Goal: Information Seeking & Learning: Compare options

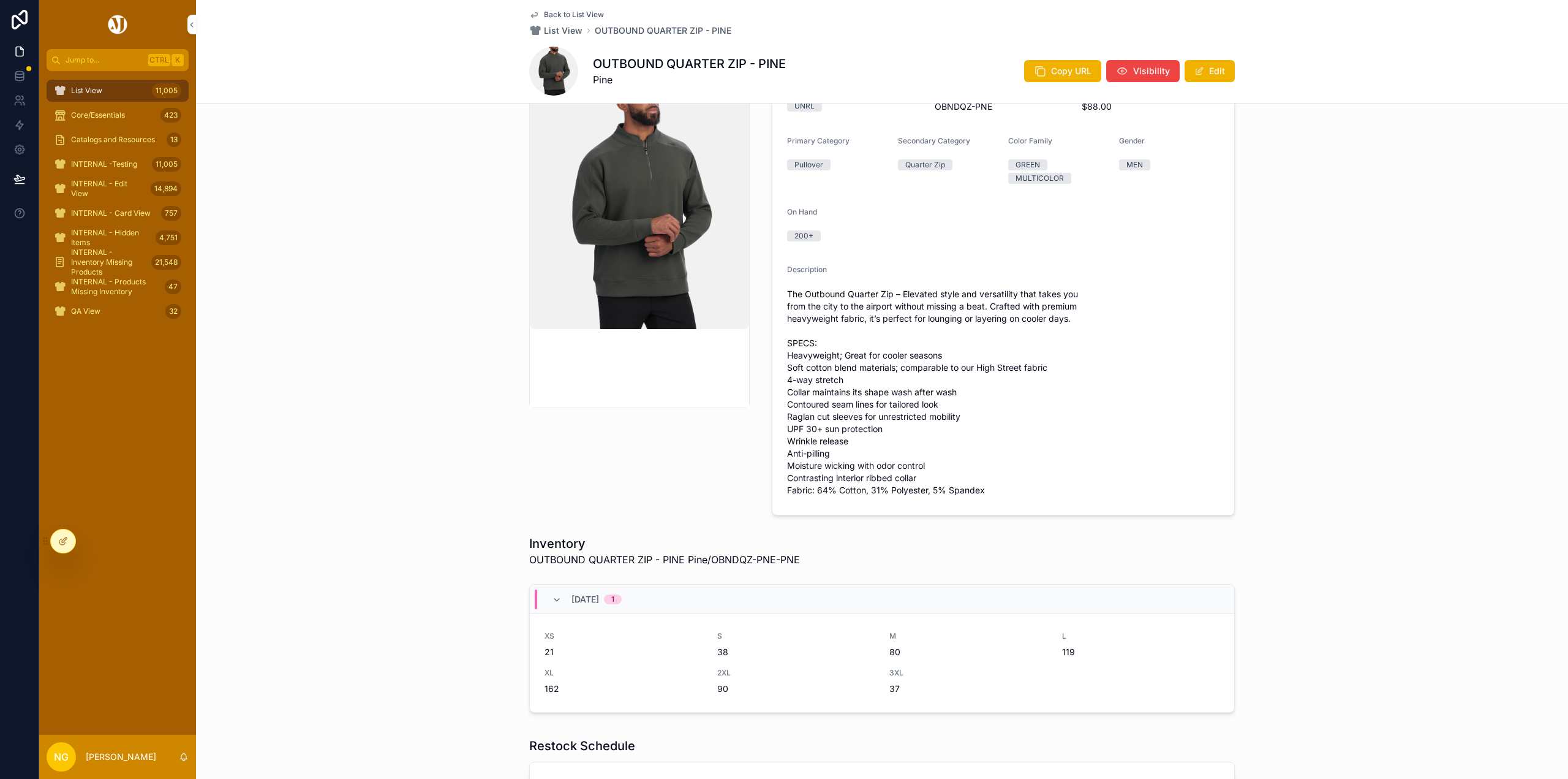
scroll to position [122, 0]
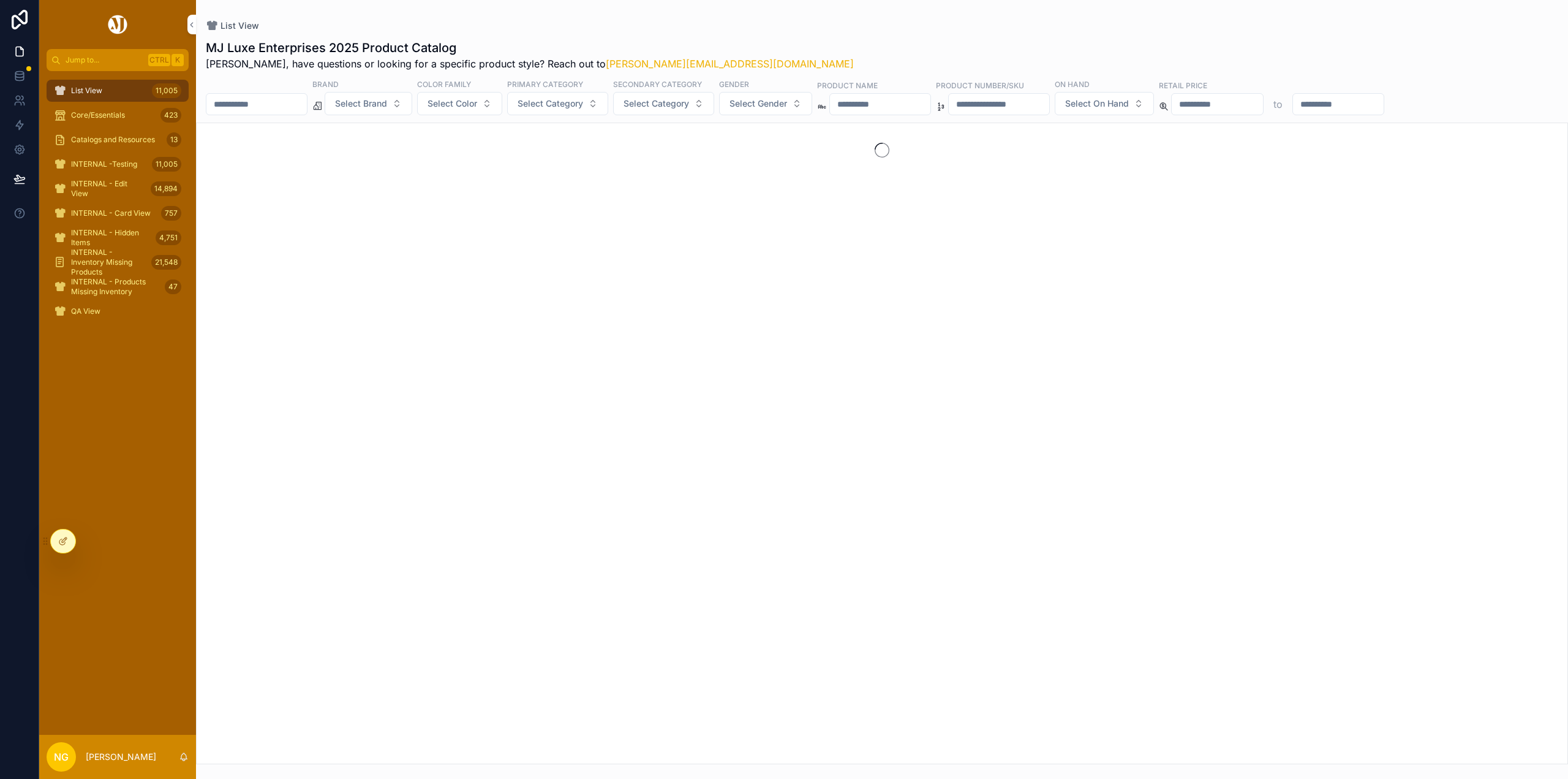
click at [387, 102] on span "Select Brand" at bounding box center [361, 104] width 52 height 13
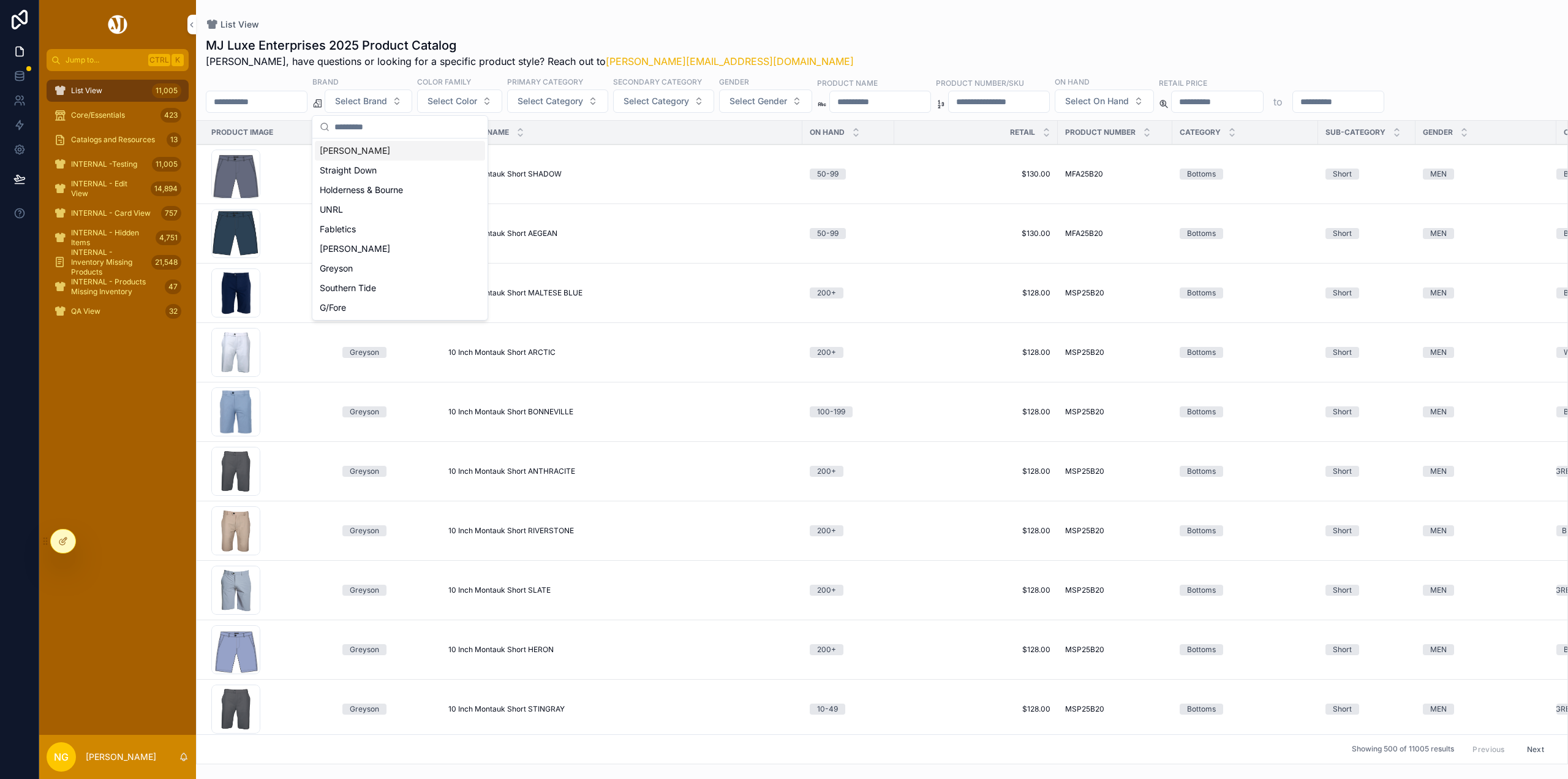
click at [369, 153] on div "Peter Millar" at bounding box center [400, 151] width 170 height 20
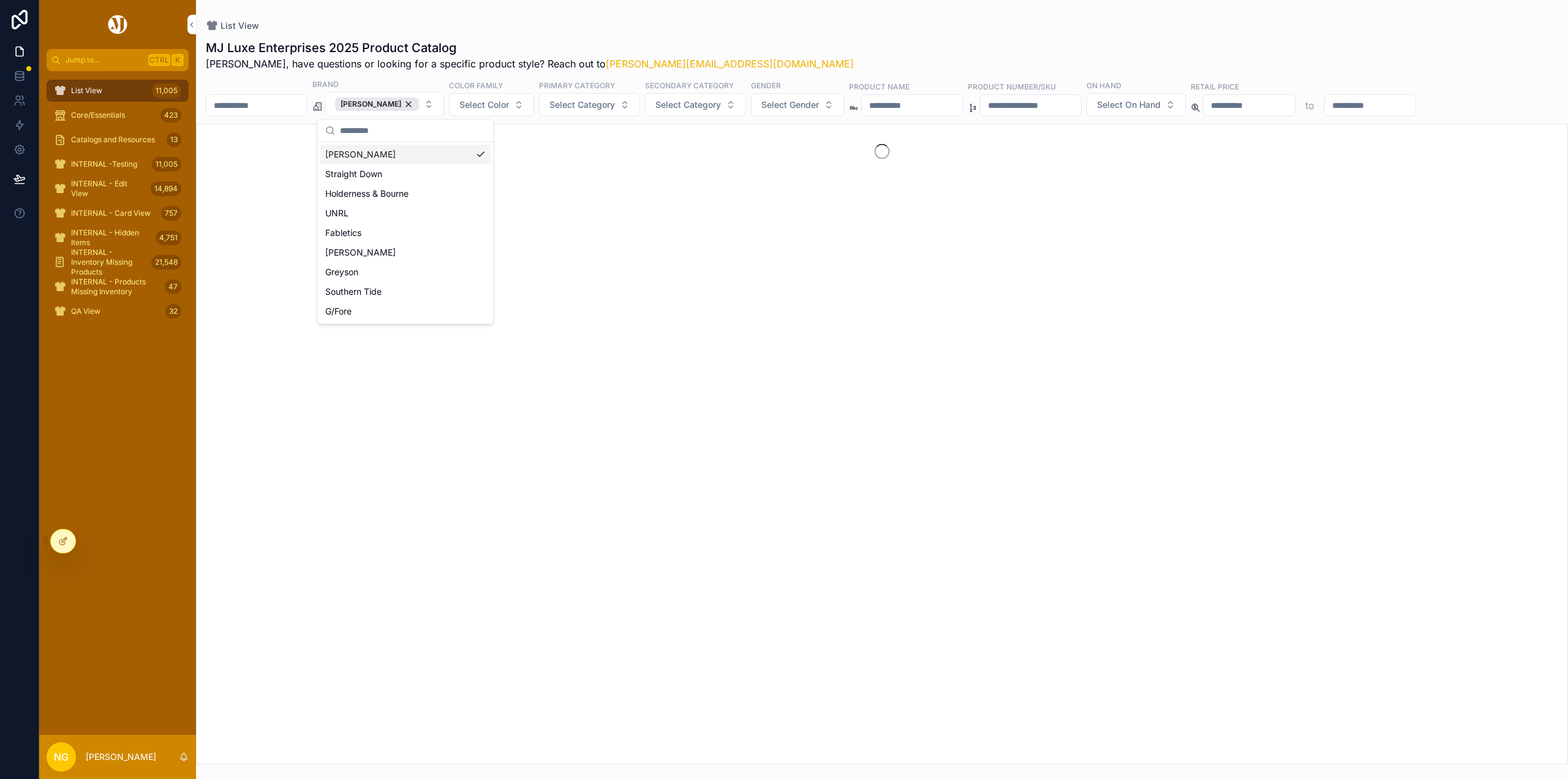
click at [523, 106] on button "Select Color" at bounding box center [491, 105] width 85 height 24
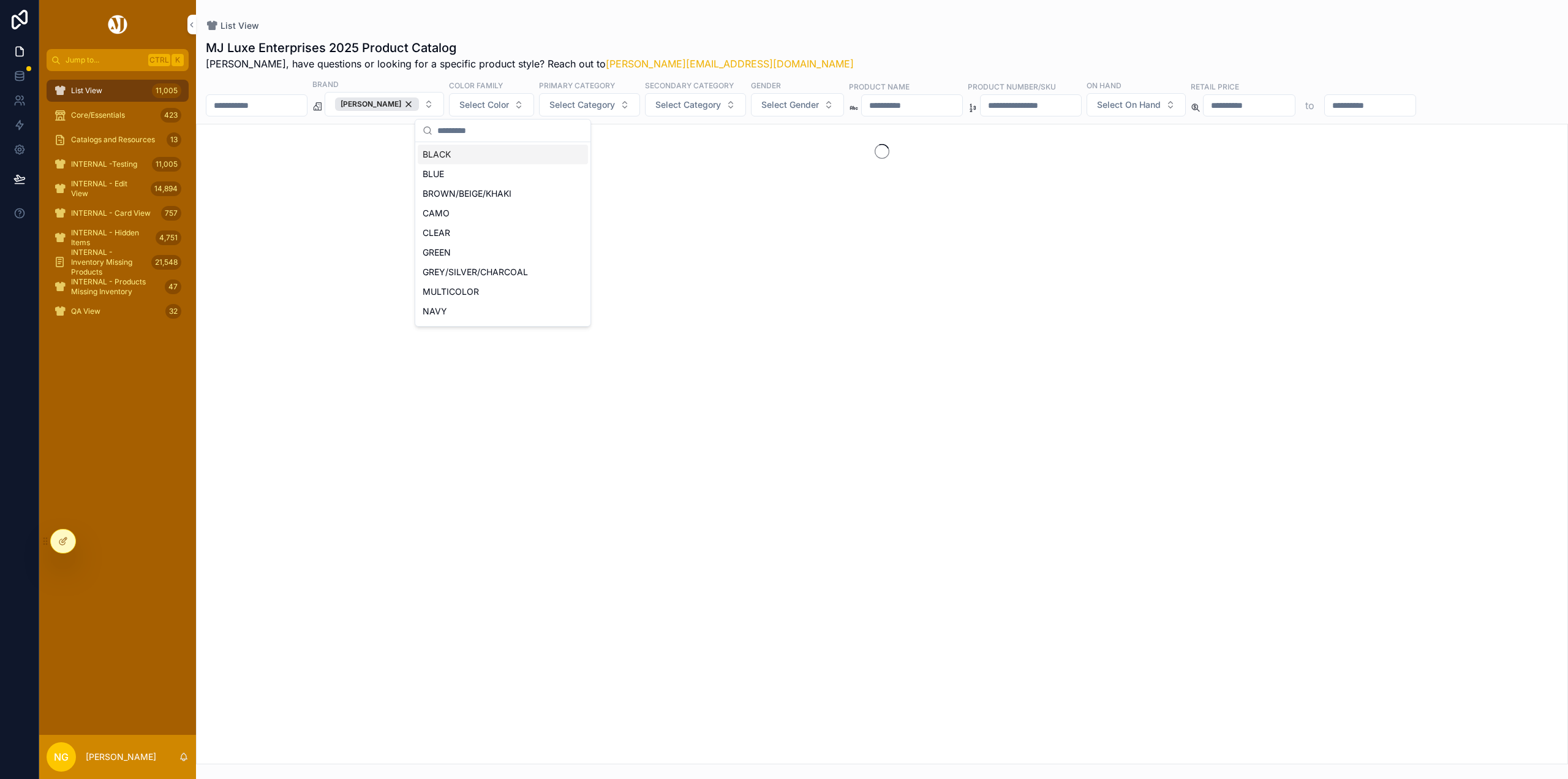
click at [446, 156] on div "BLACK" at bounding box center [503, 155] width 170 height 20
click at [591, 107] on span "Select Category" at bounding box center [581, 105] width 65 height 13
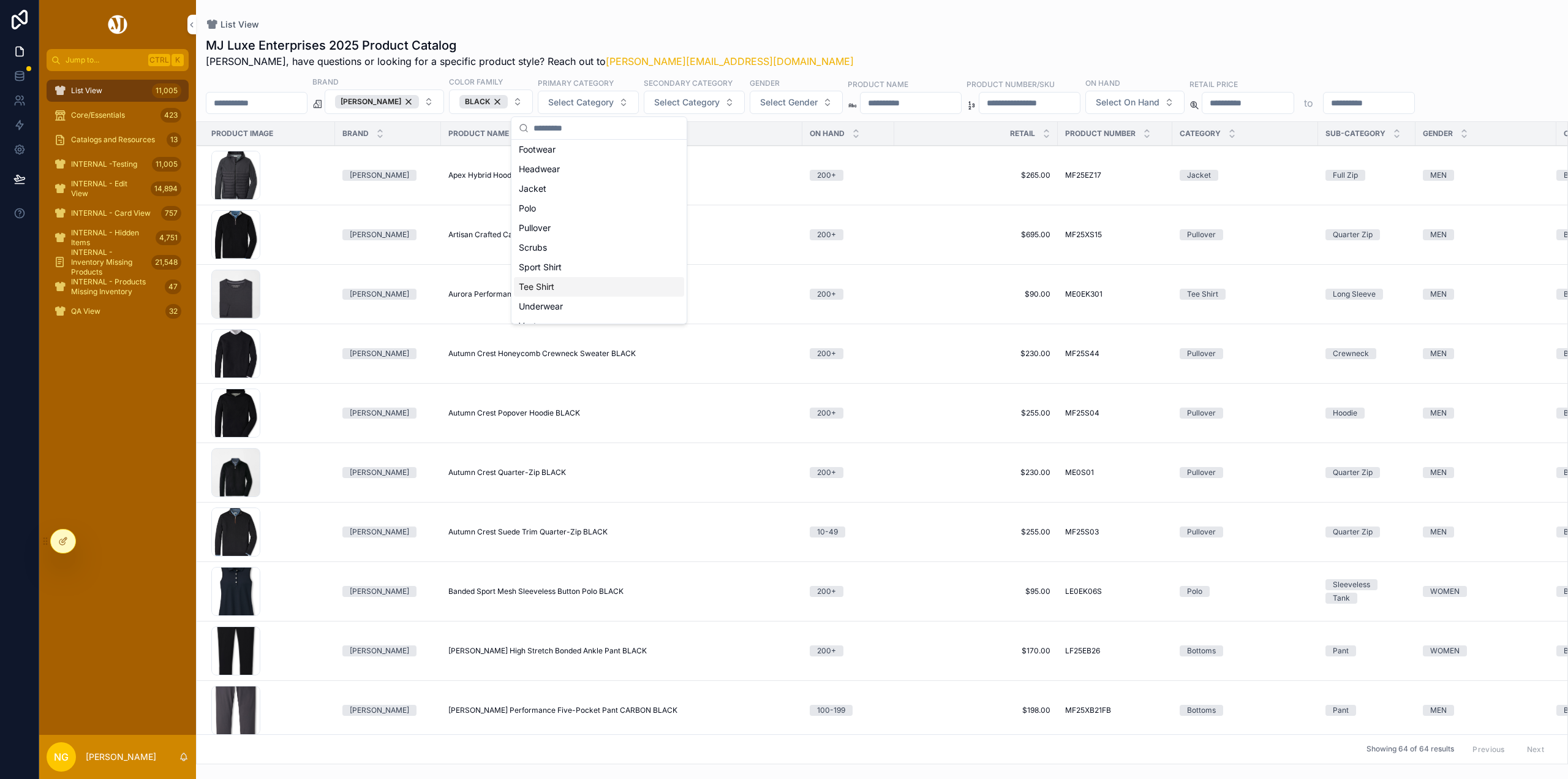
click at [556, 285] on div "Tee Shirt" at bounding box center [599, 287] width 170 height 20
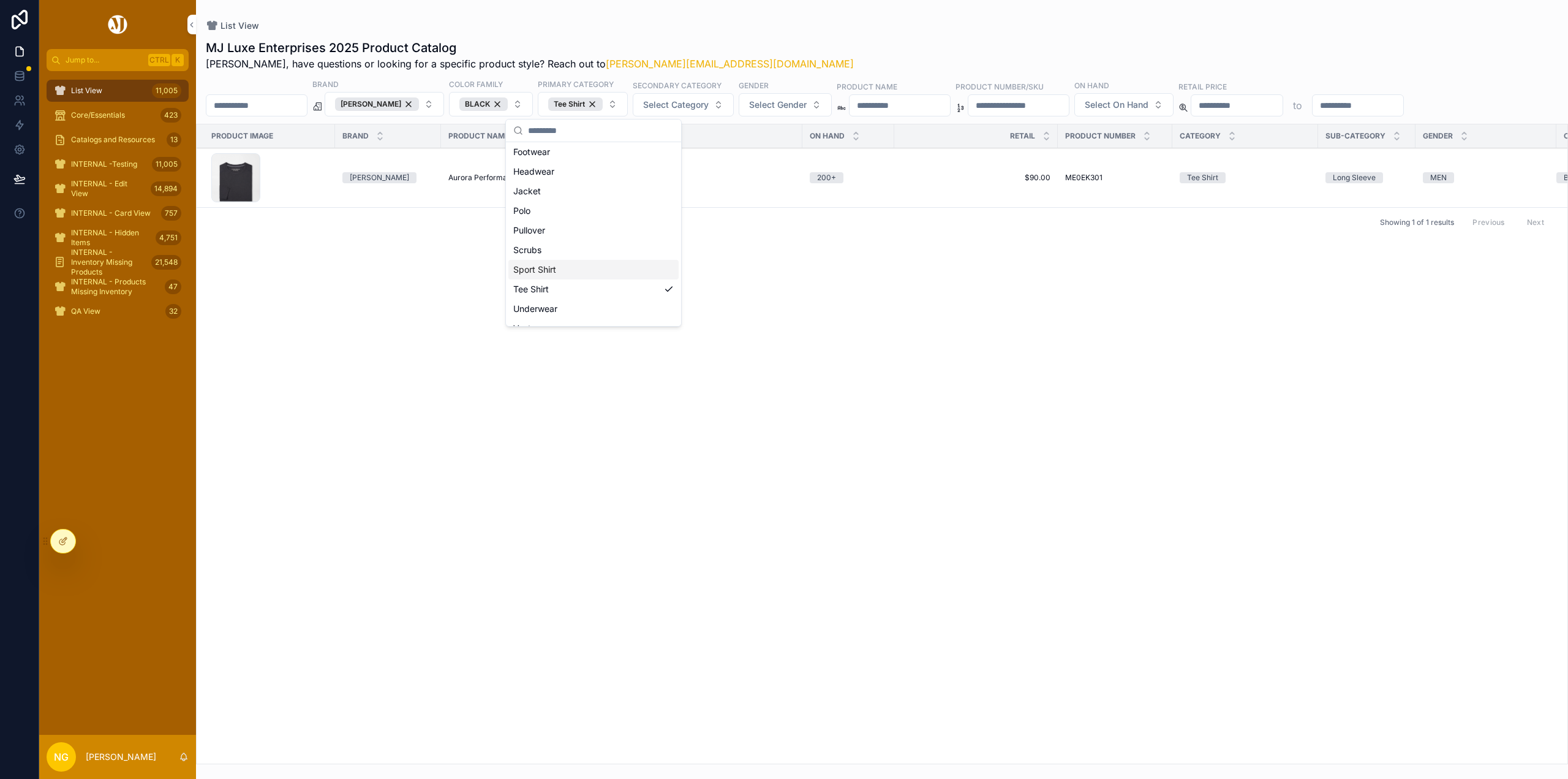
click at [798, 27] on div "List View" at bounding box center [882, 26] width 1352 height 13
click at [419, 105] on div "Peter Millar" at bounding box center [376, 104] width 84 height 14
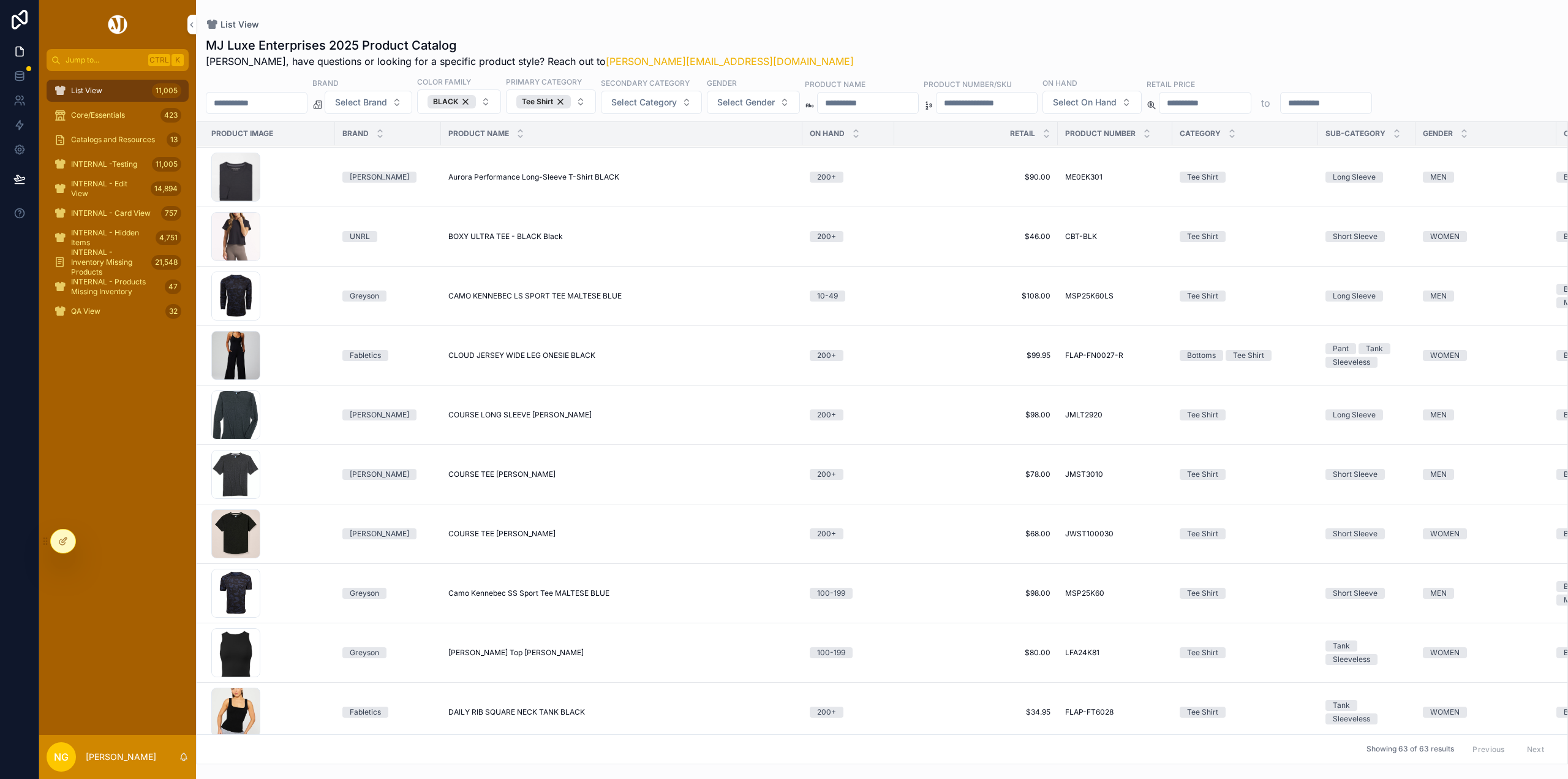
scroll to position [122, 0]
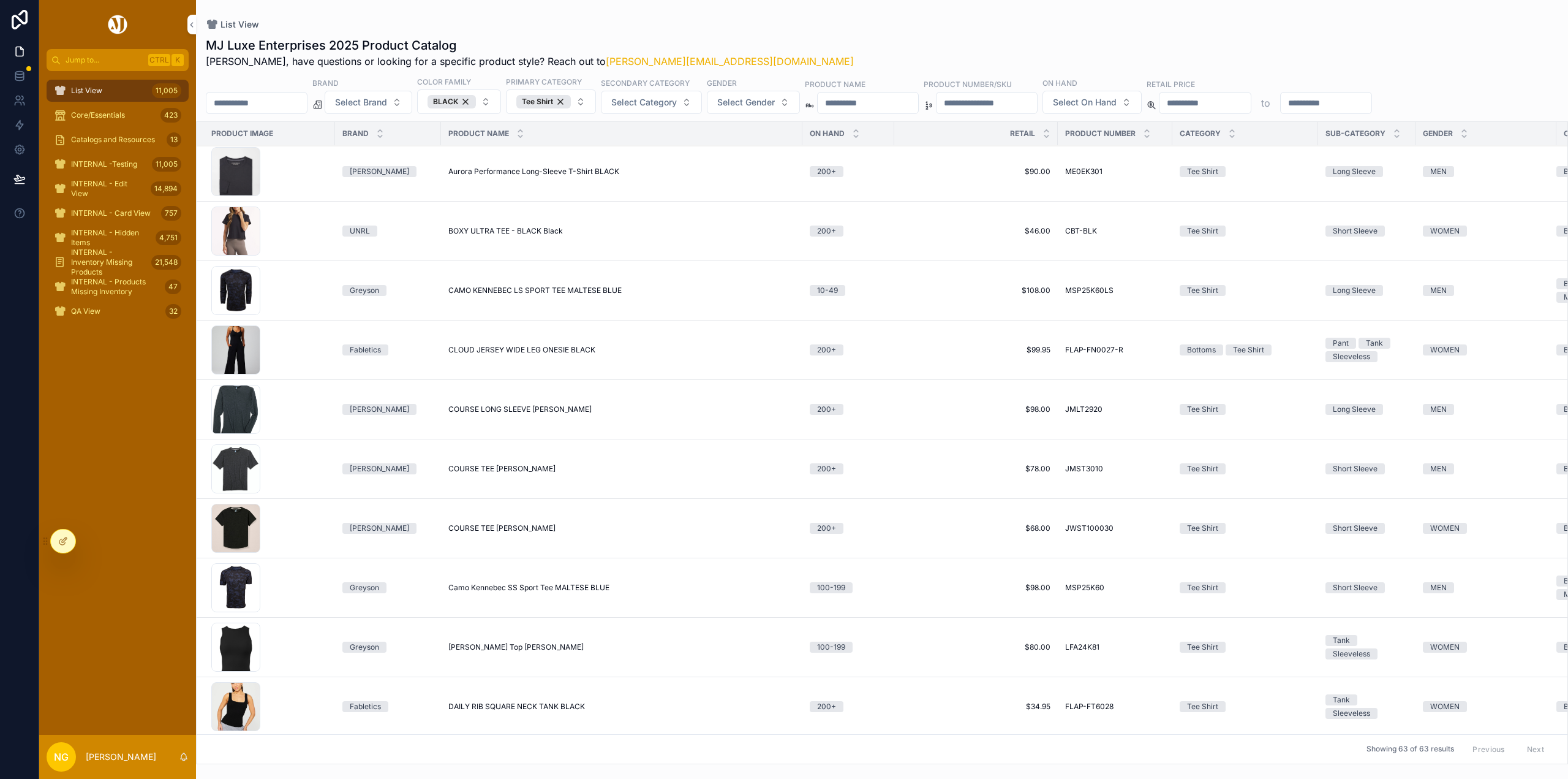
click at [498, 465] on span "COURSE TEE HEATHER BLACK" at bounding box center [502, 469] width 108 height 10
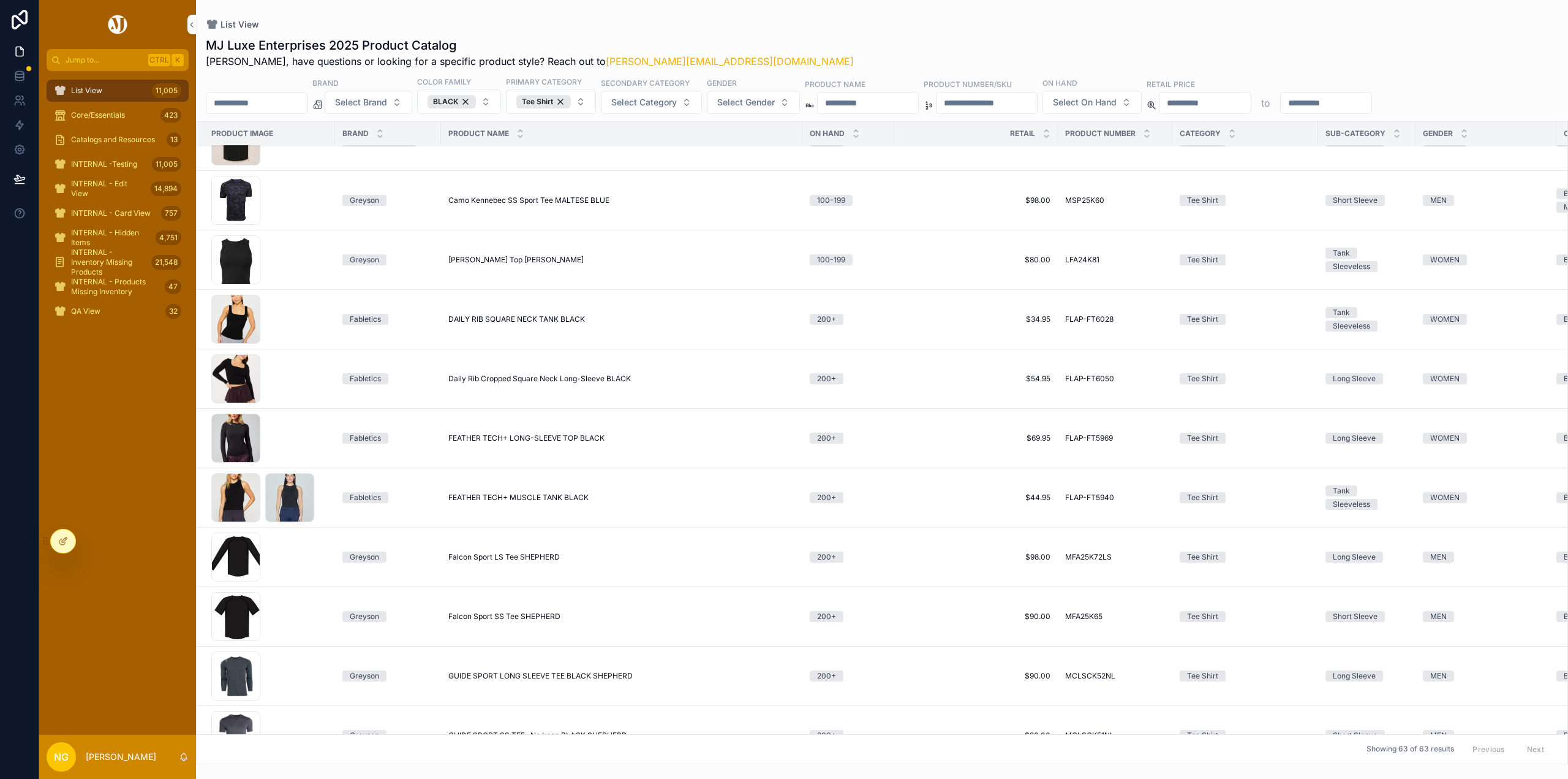
scroll to position [552, 0]
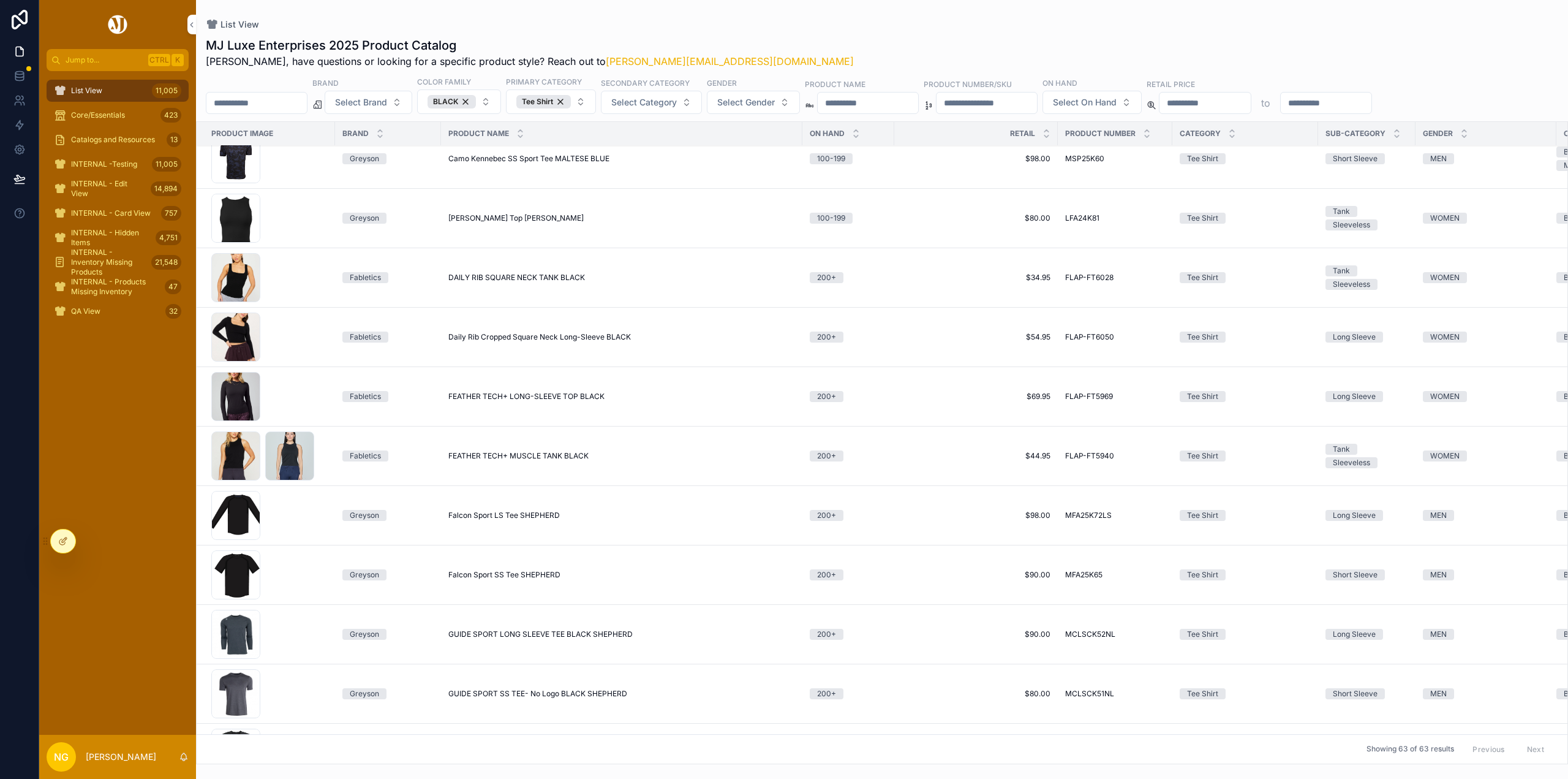
click at [505, 573] on span "Falcon Sport SS Tee SHEPHERD" at bounding box center [505, 575] width 112 height 10
click at [501, 101] on button "BLACK" at bounding box center [458, 101] width 84 height 24
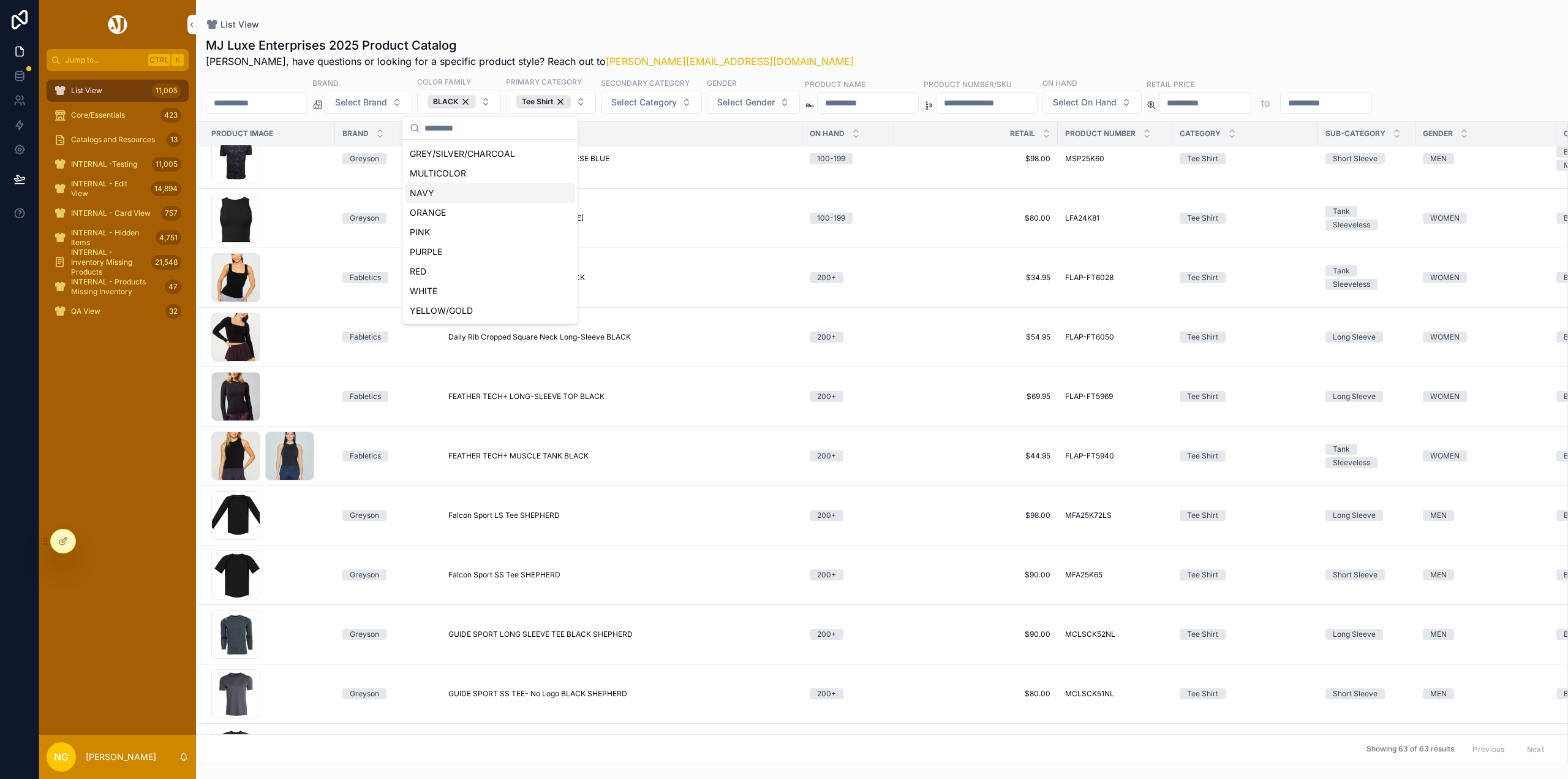
scroll to position [155, 0]
click at [439, 280] on div "WHITE" at bounding box center [490, 272] width 170 height 20
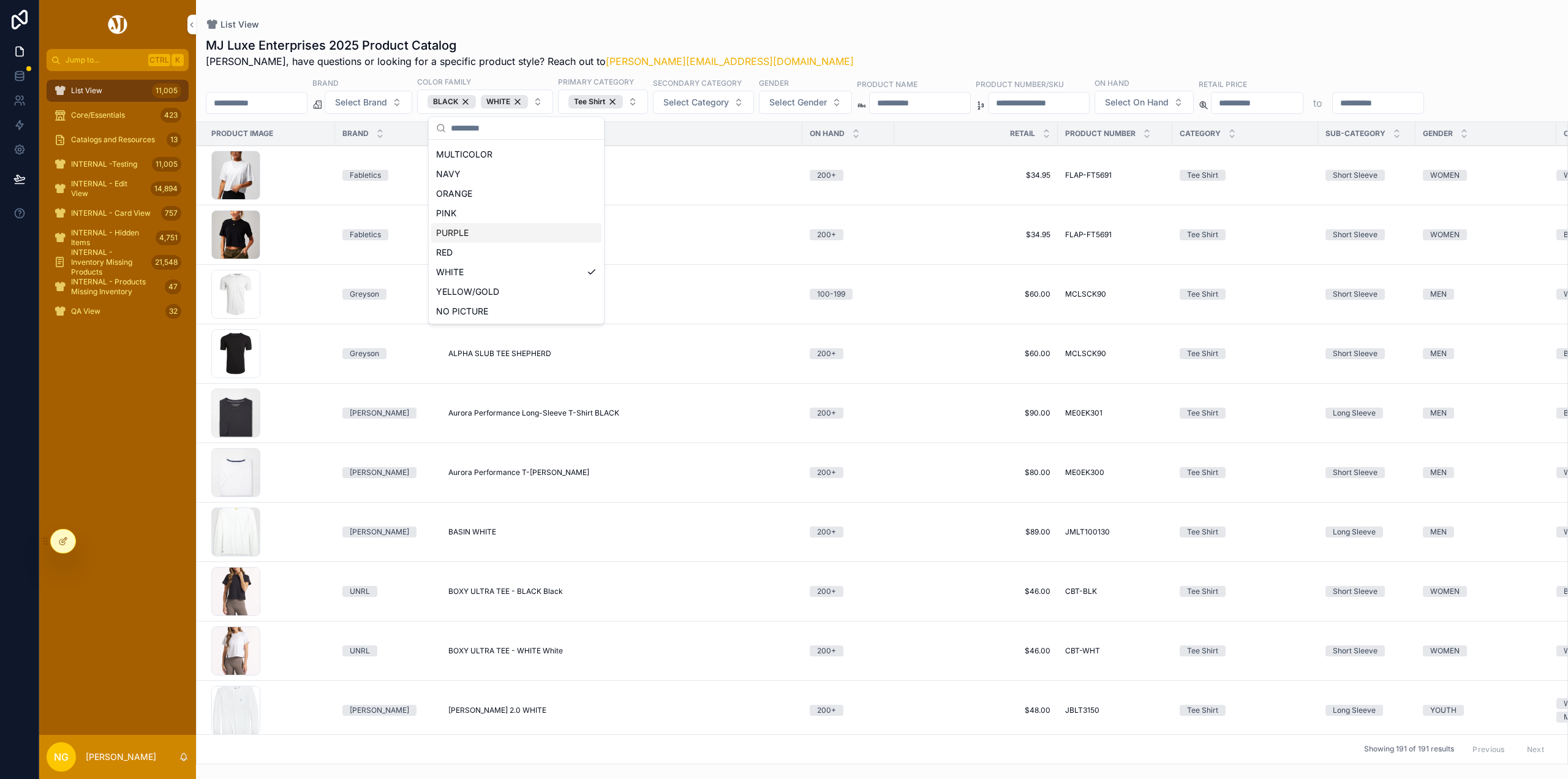
click at [728, 44] on div "MJ Luxe Enterprises 2025 Product Catalog Nick, have questions or looking for a …" at bounding box center [882, 52] width 1352 height 32
click at [412, 101] on button "Select Brand" at bounding box center [368, 102] width 88 height 24
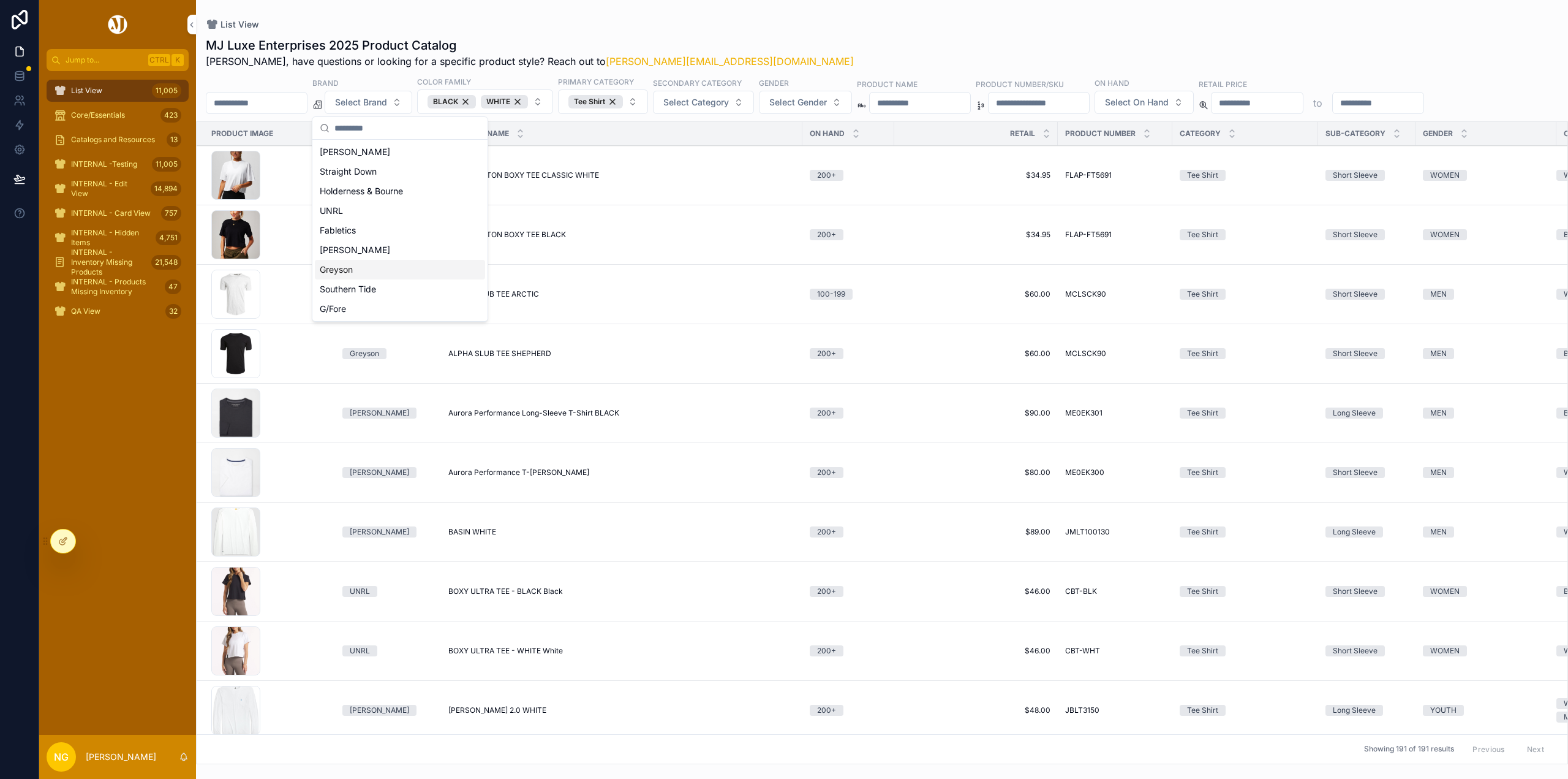
click at [346, 266] on div "Greyson" at bounding box center [400, 270] width 170 height 20
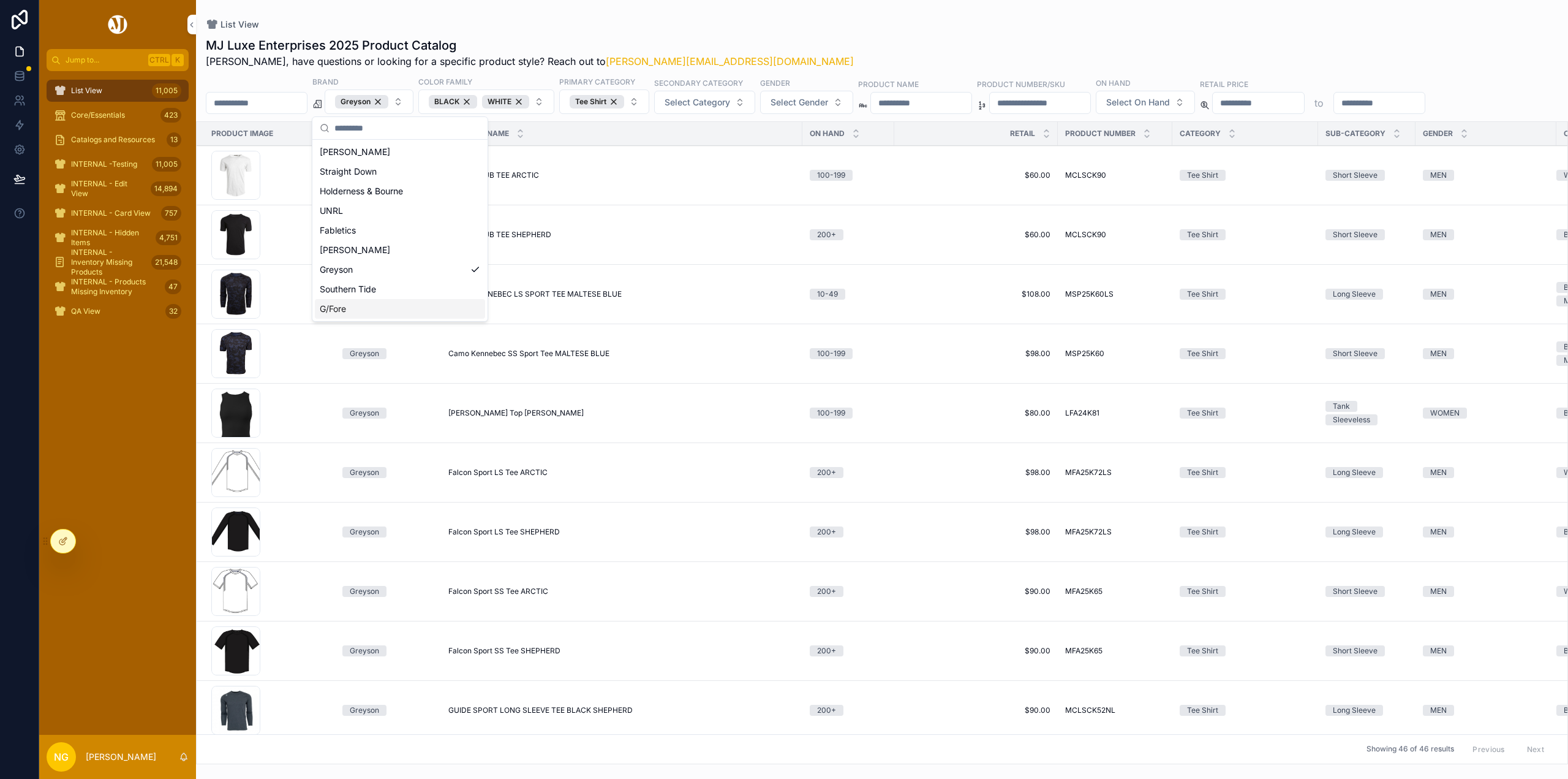
click at [861, 70] on div "MJ Luxe Enterprises 2025 Product Catalog Nick, have questions or looking for a …" at bounding box center [882, 397] width 1372 height 735
click at [507, 591] on span "Falcon Sport SS Tee ARCTIC" at bounding box center [498, 591] width 99 height 10
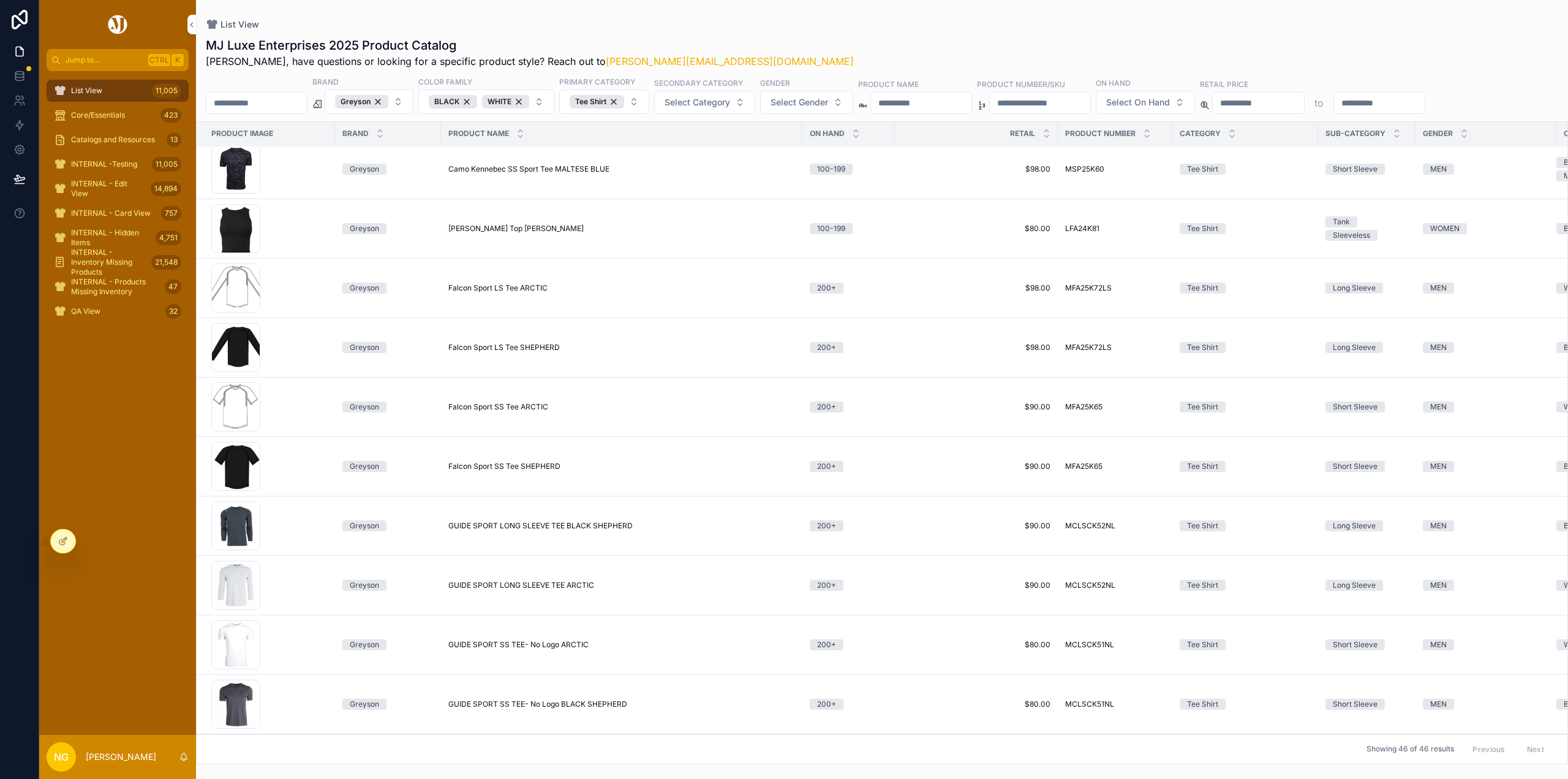
scroll to position [245, 0]
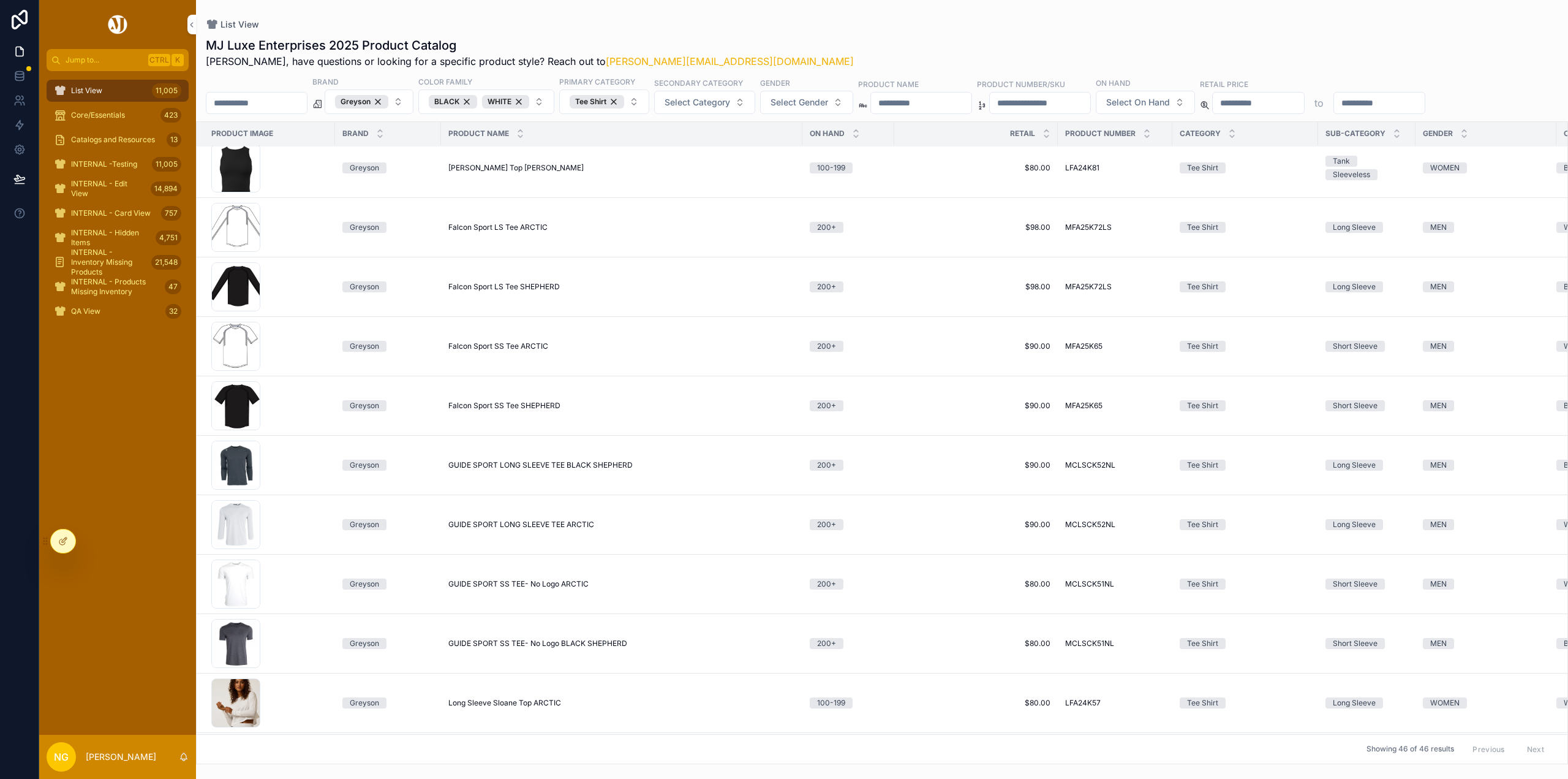
click at [502, 584] on span "GUIDE SPORT SS TEE- No Logo ARCTIC" at bounding box center [518, 584] width 140 height 10
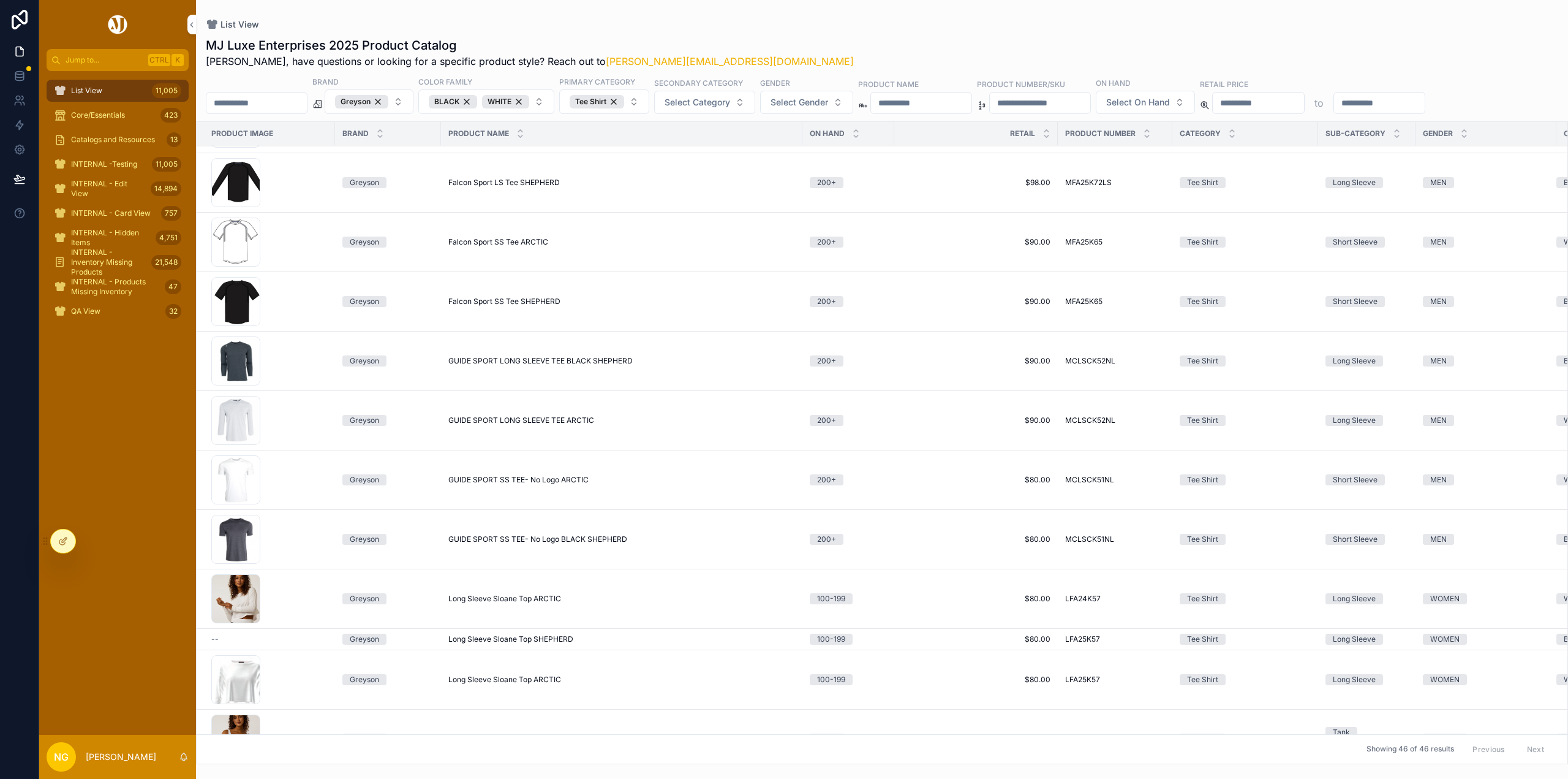
scroll to position [367, 0]
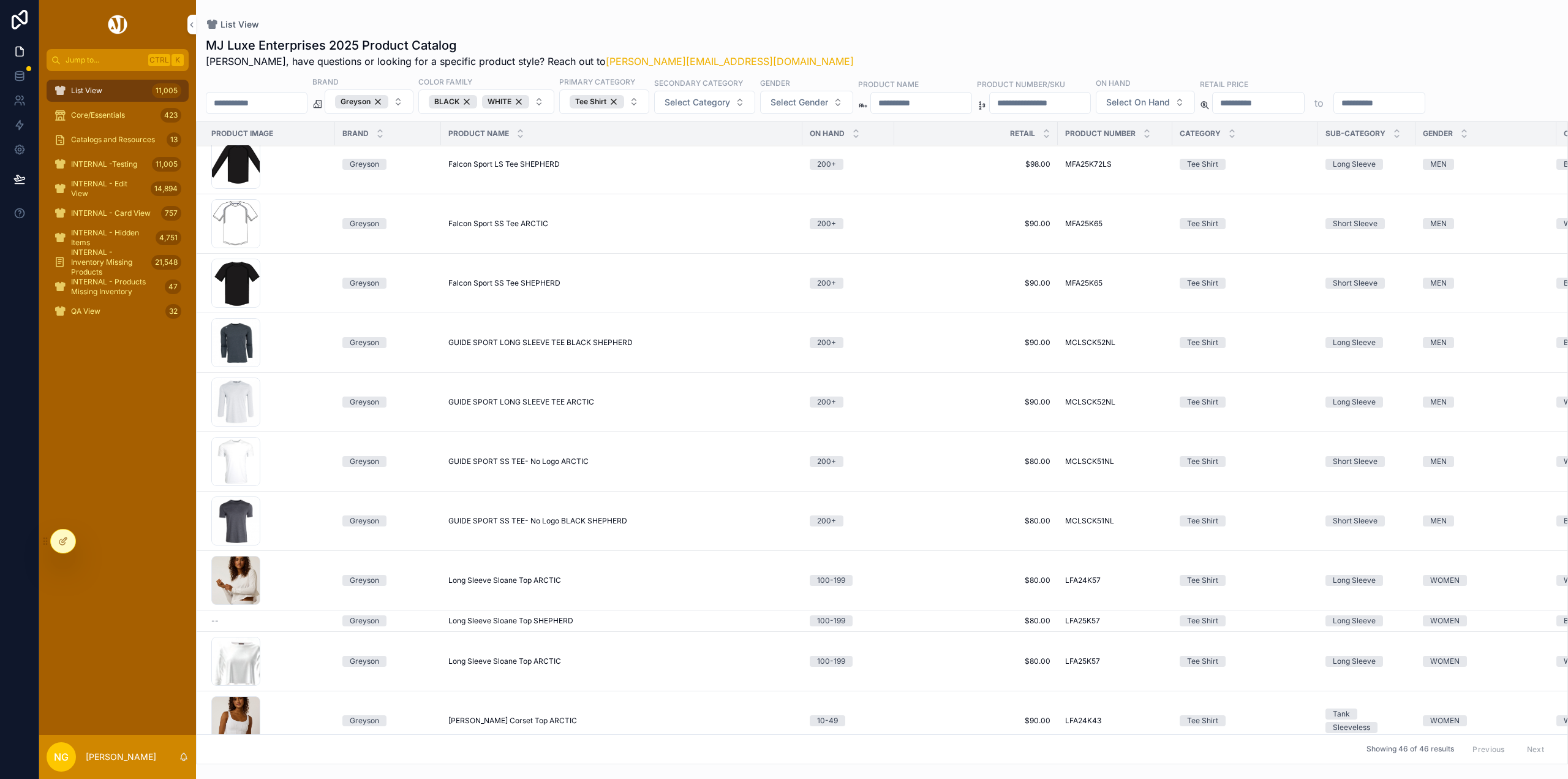
click at [485, 519] on span "GUIDE SPORT SS TEE- No Logo BLACK SHEPHERD" at bounding box center [538, 520] width 179 height 10
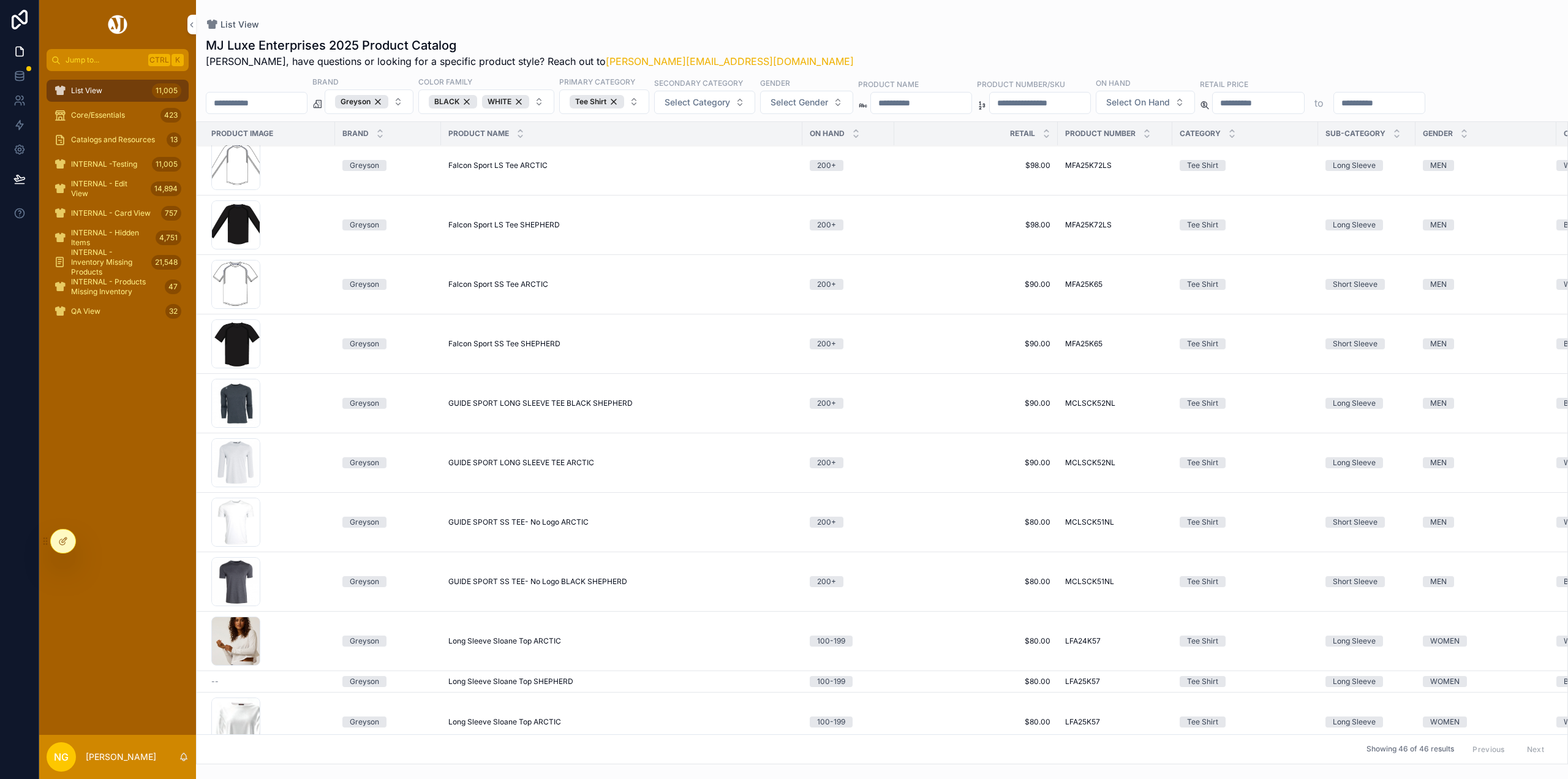
scroll to position [307, 0]
drag, startPoint x: 409, startPoint y: 103, endPoint x: 602, endPoint y: 105, distance: 193.0
click at [388, 103] on div "Greyson" at bounding box center [361, 101] width 53 height 14
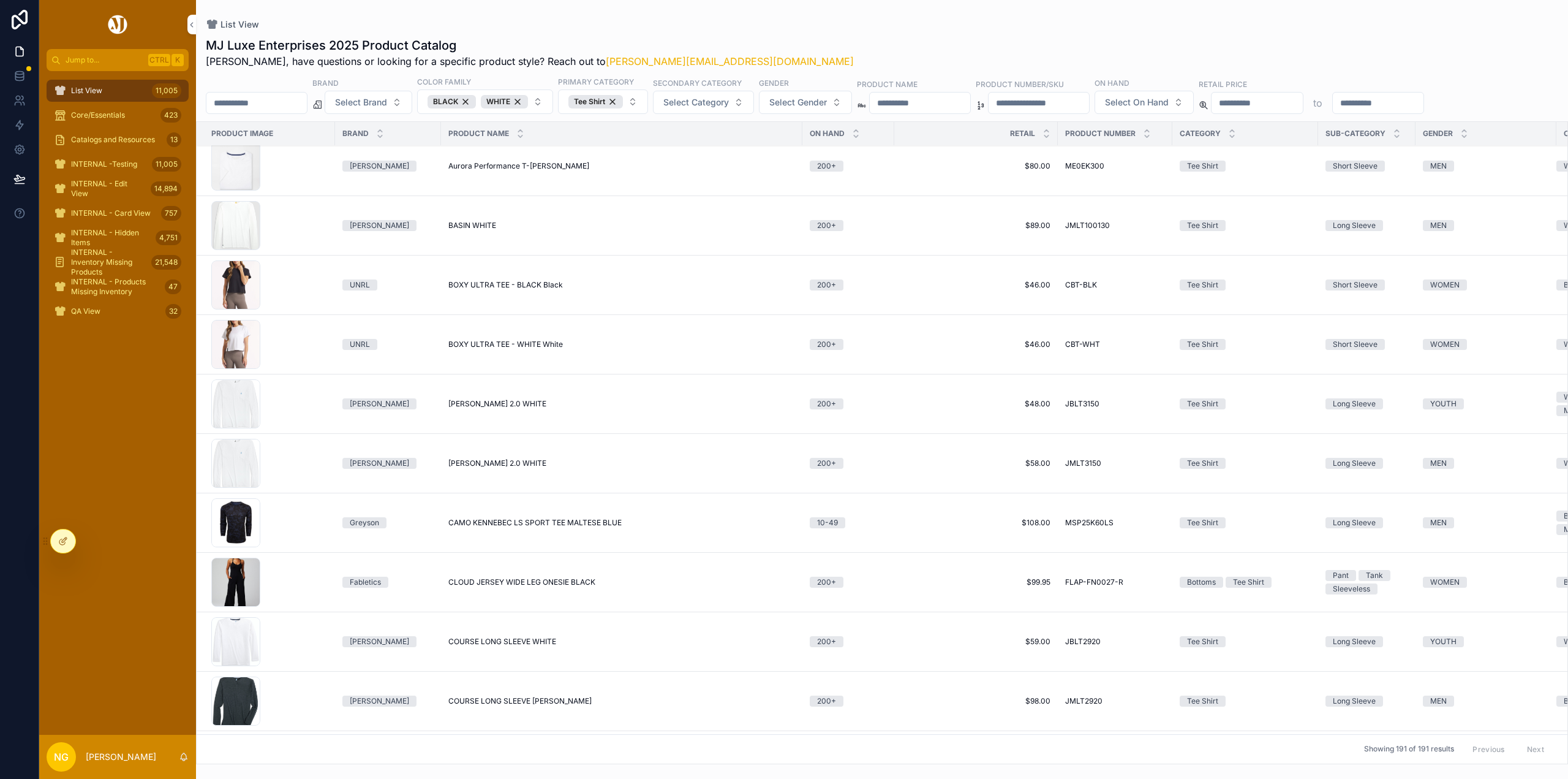
click at [852, 107] on button "Select Gender" at bounding box center [805, 102] width 93 height 24
click at [775, 158] on div "MEN" at bounding box center [837, 152] width 170 height 20
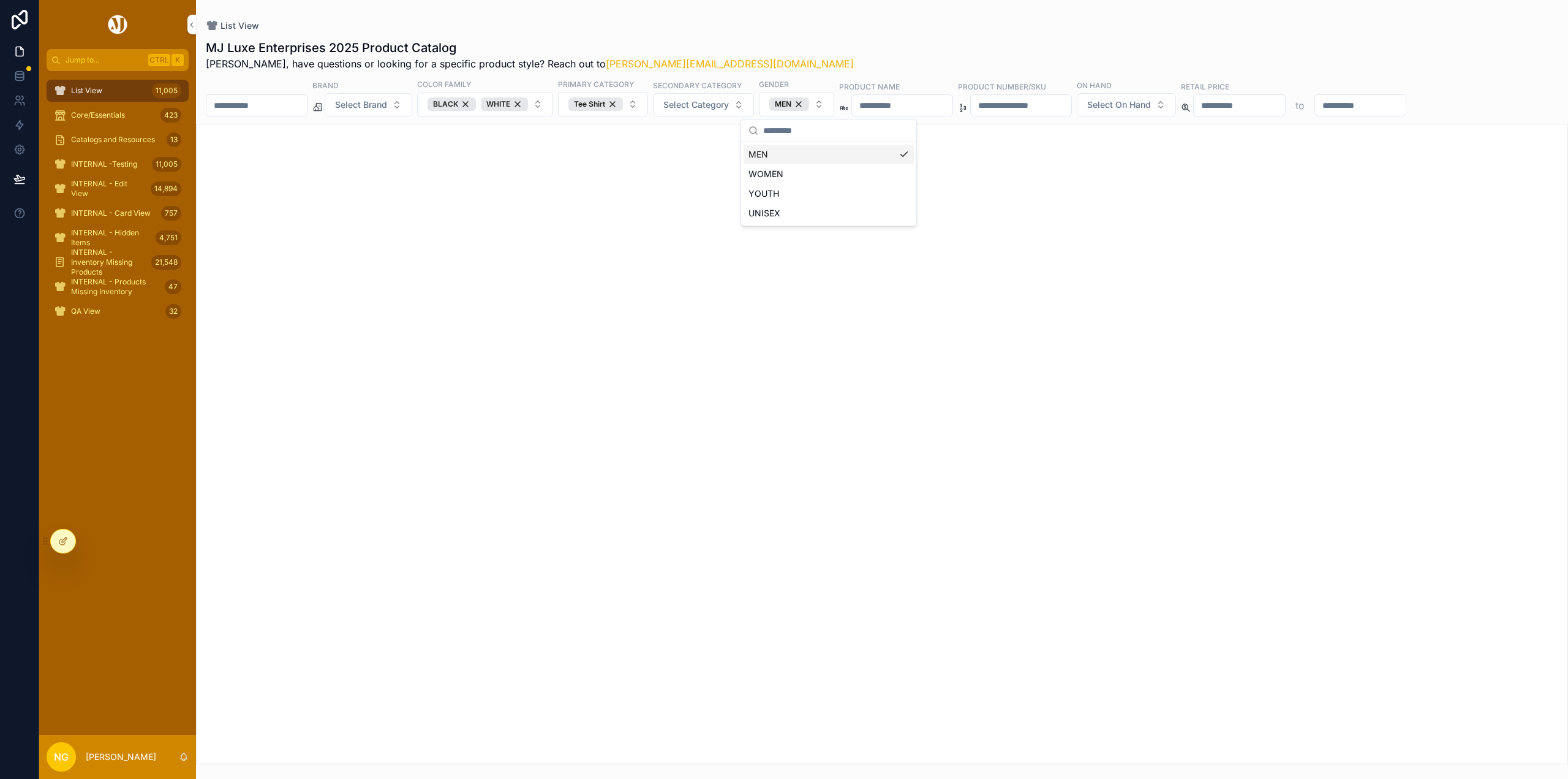
click at [804, 59] on div "MJ Luxe Enterprises 2025 Product Catalog Nick, have questions or looking for a …" at bounding box center [882, 54] width 1352 height 32
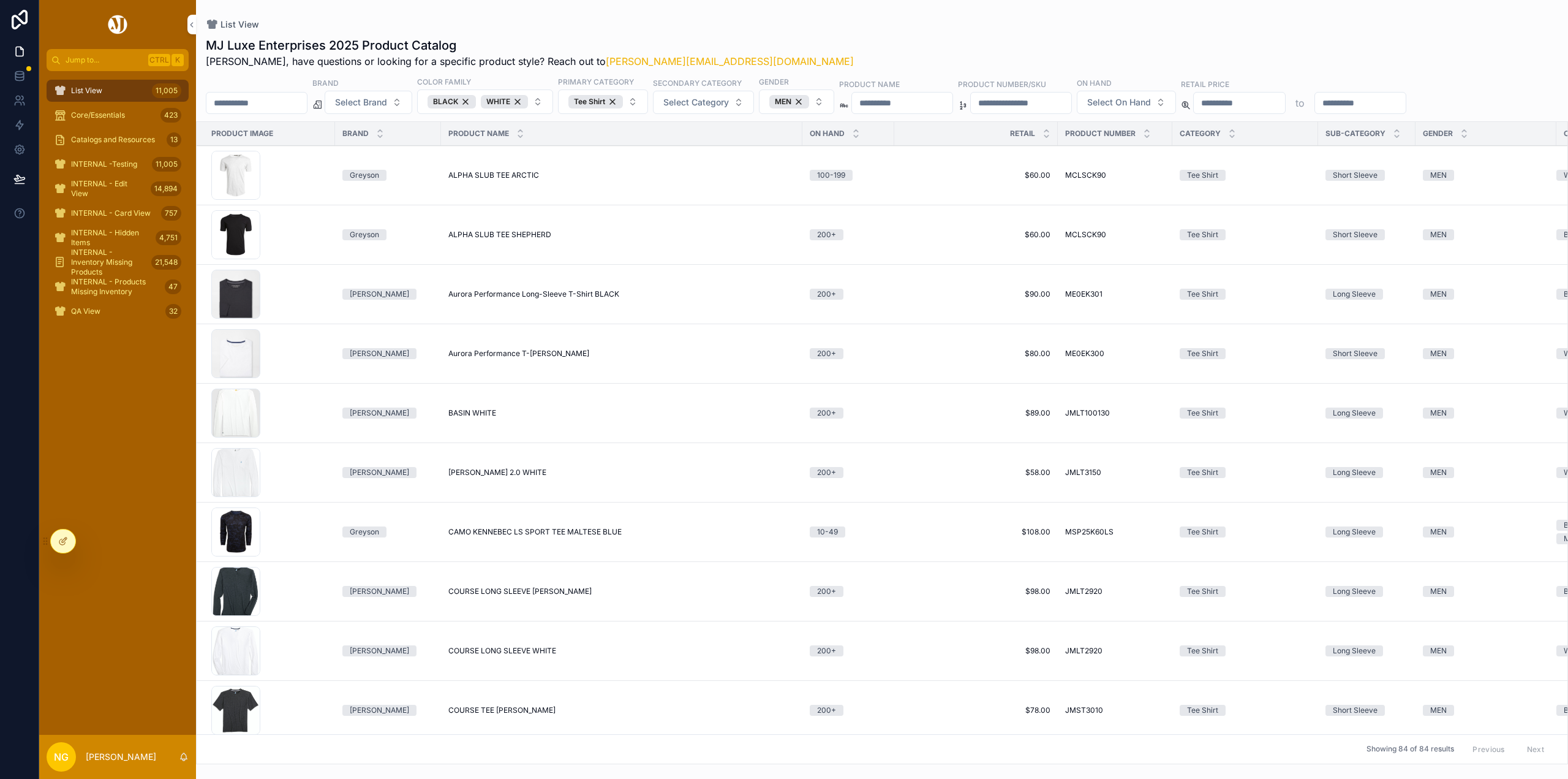
click at [486, 171] on span "ALPHA SLUB TEE ARCTIC" at bounding box center [494, 175] width 90 height 10
click at [524, 231] on span "ALPHA SLUB TEE SHEPHERD" at bounding box center [500, 234] width 103 height 10
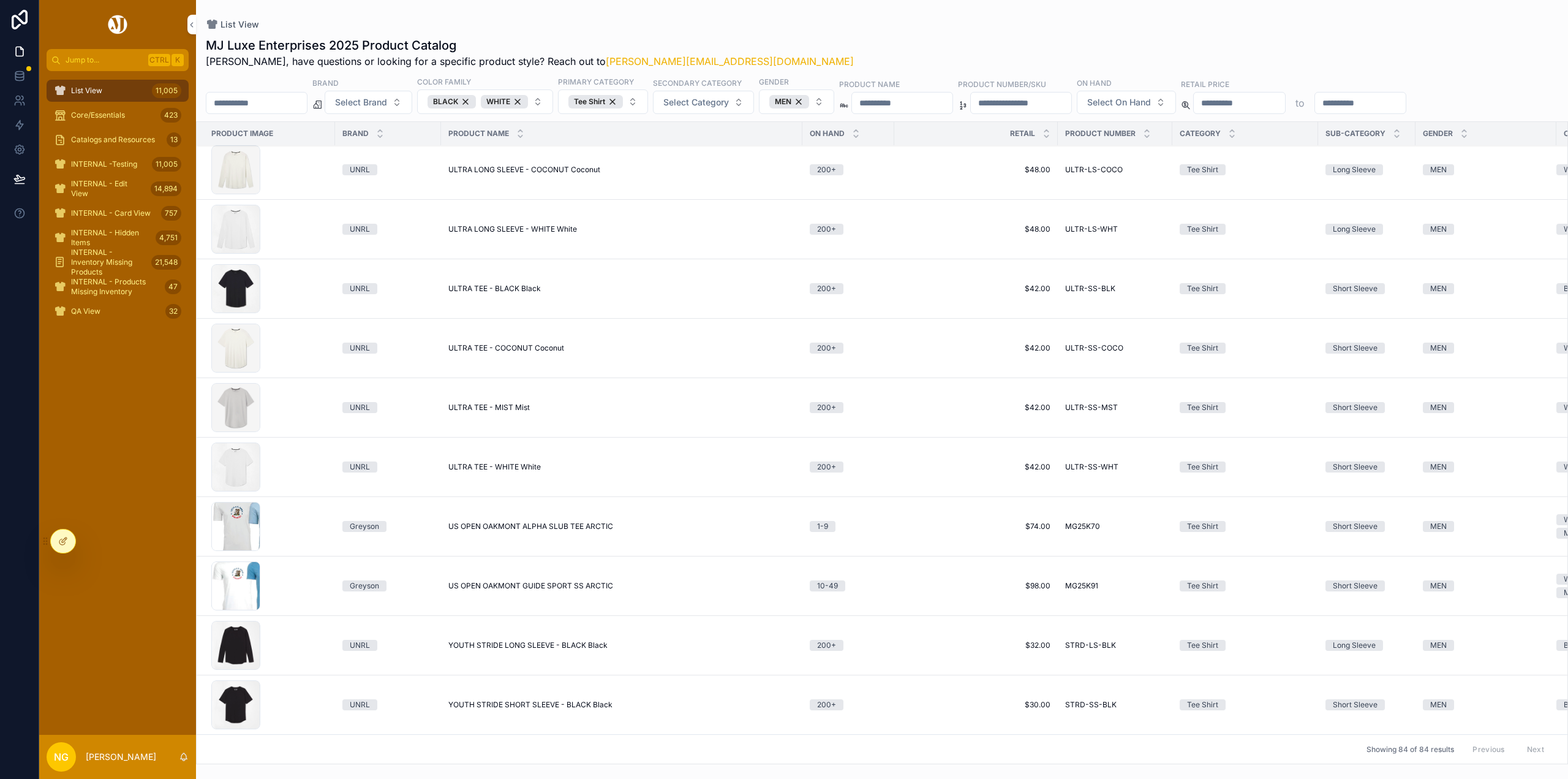
scroll to position [4413, 0]
click at [412, 100] on button "Select Brand" at bounding box center [368, 102] width 88 height 24
click at [906, 51] on div "MJ Luxe Enterprises 2025 Product Catalog Nick, have questions or looking for a …" at bounding box center [882, 52] width 1352 height 32
click at [476, 100] on div "BLACK" at bounding box center [452, 101] width 49 height 14
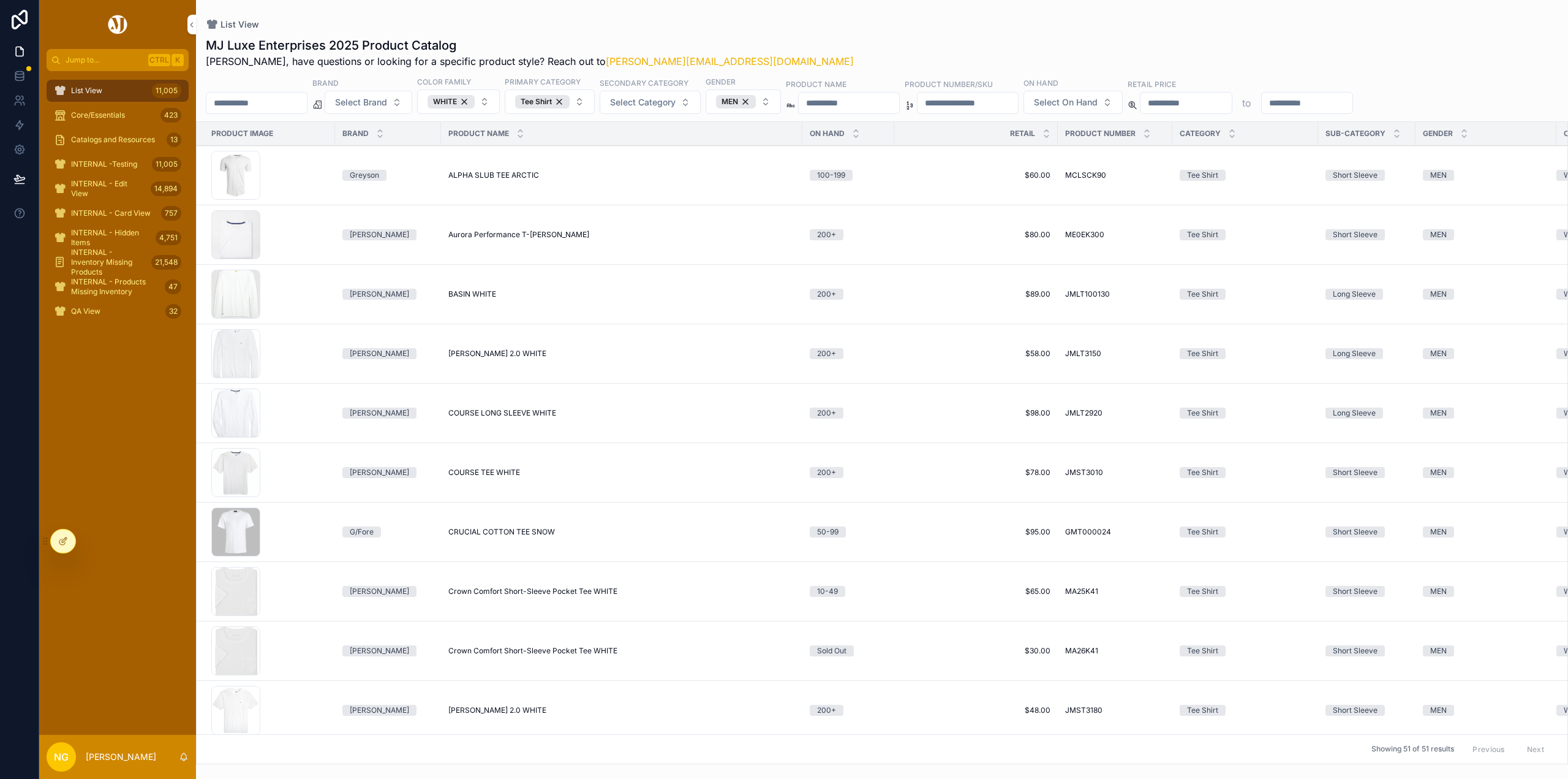
click at [475, 104] on div "WHITE" at bounding box center [451, 101] width 47 height 14
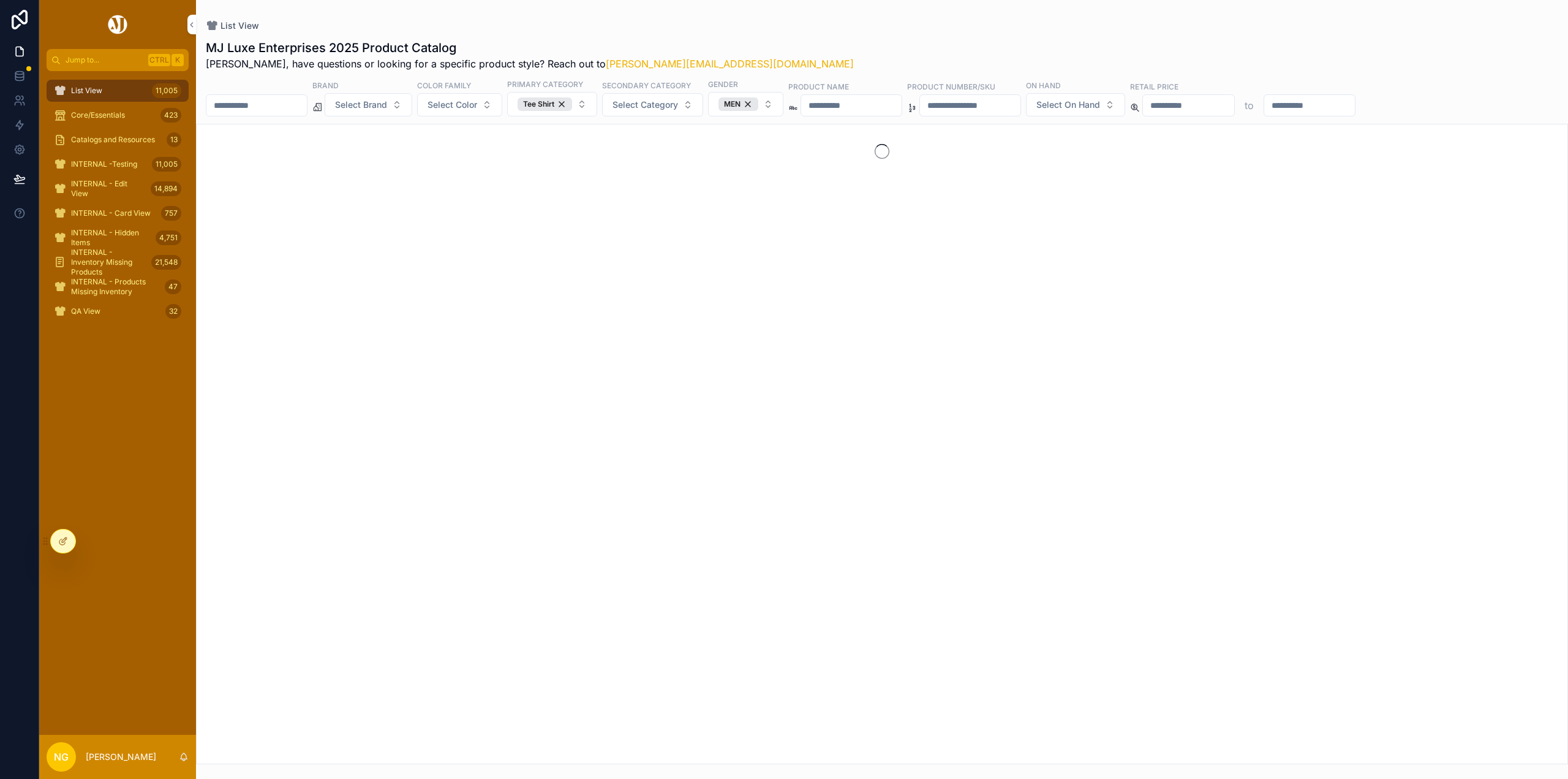
click at [572, 103] on div "Tee Shirt" at bounding box center [544, 104] width 54 height 14
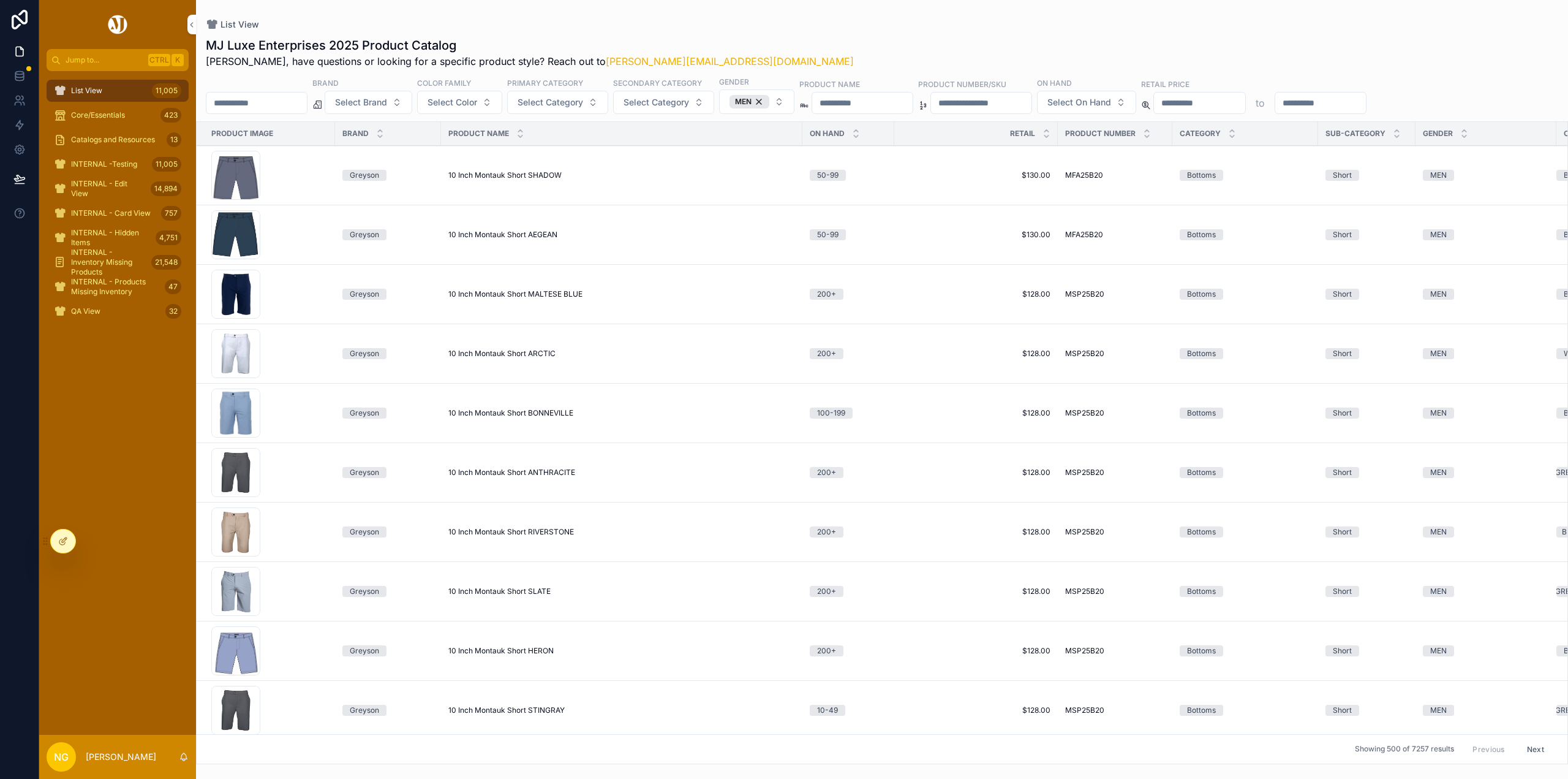
click at [906, 103] on input "scrollable content" at bounding box center [862, 102] width 100 height 17
type input "*****"
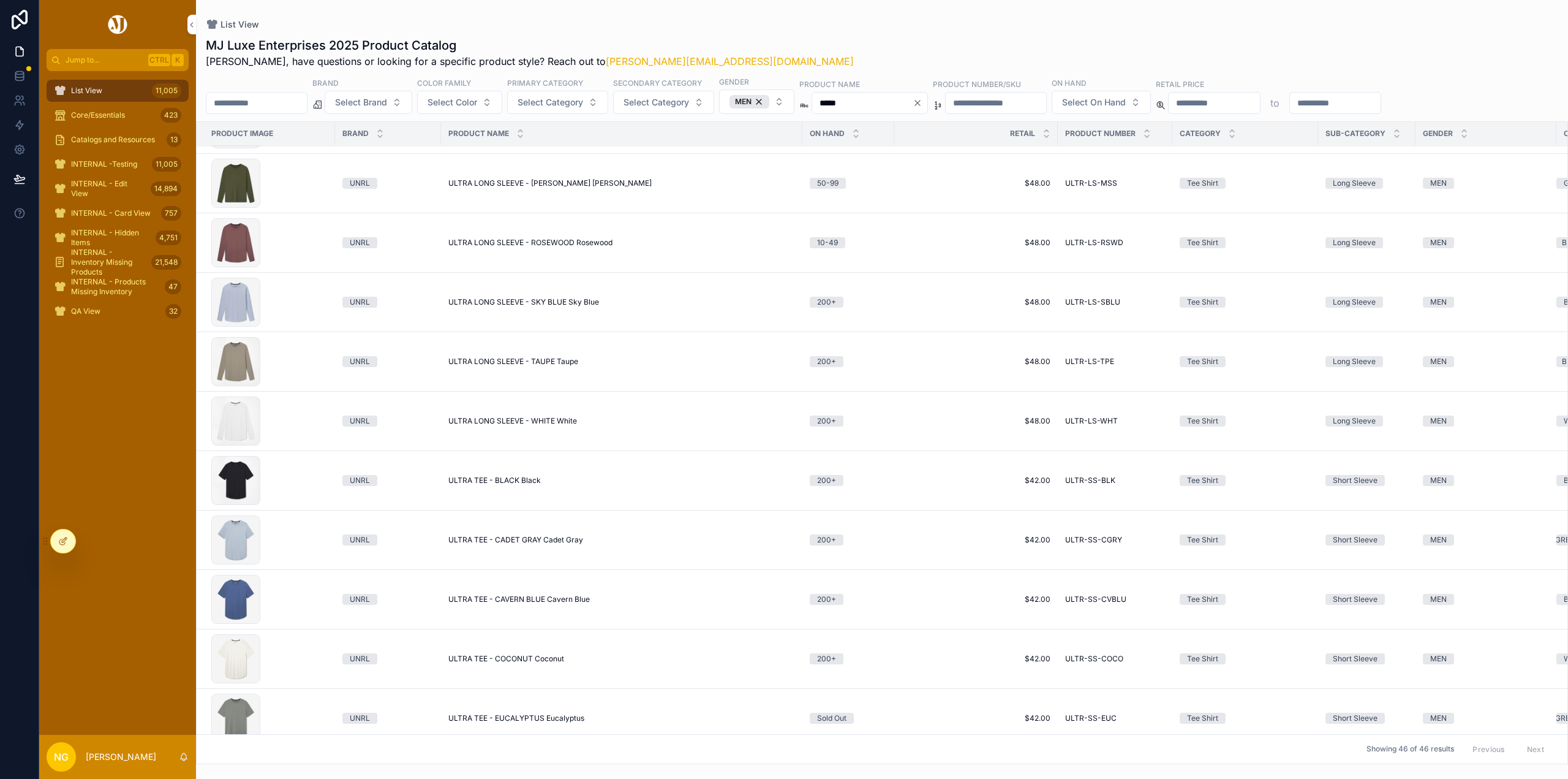
scroll to position [1287, 0]
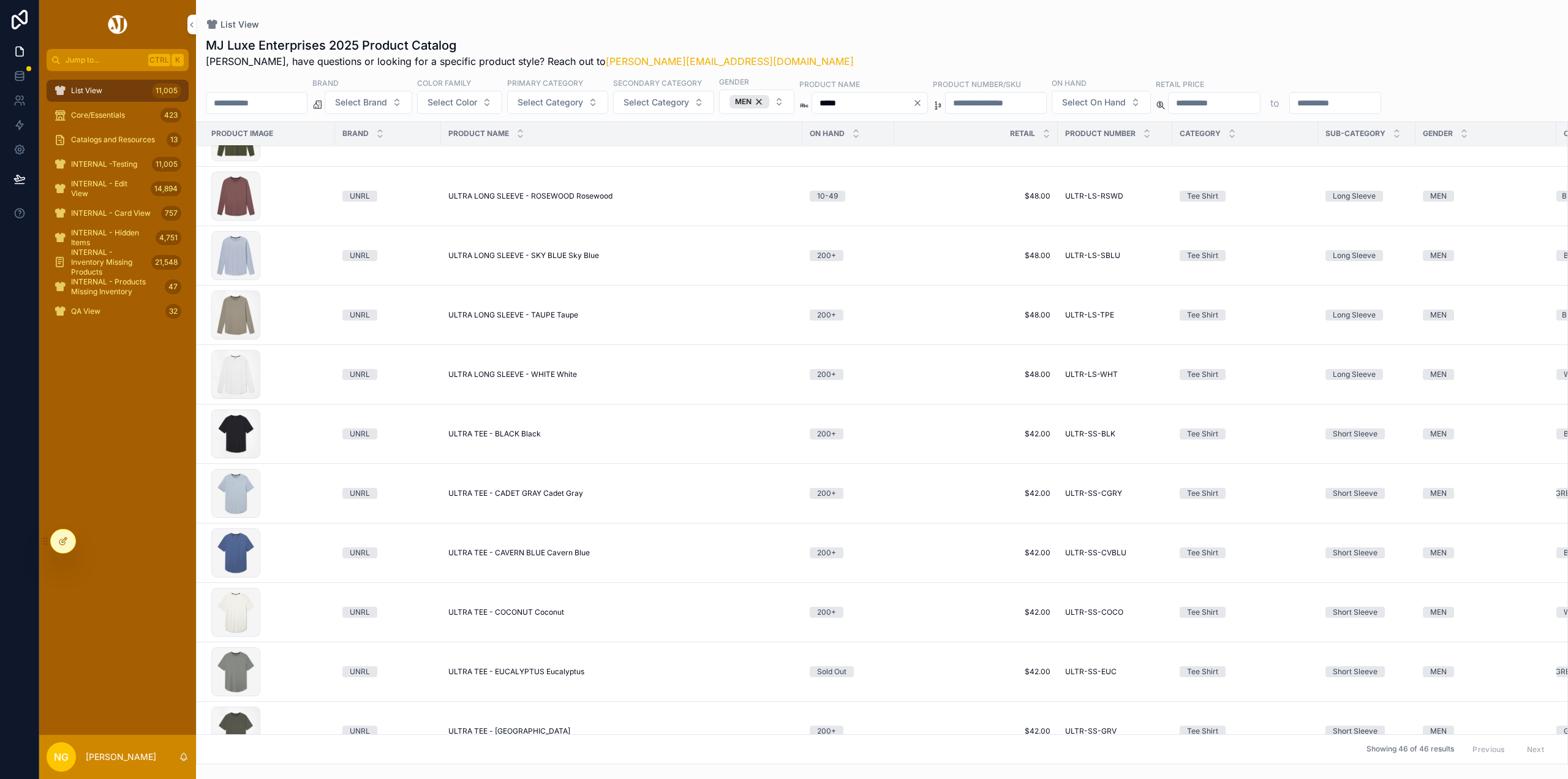
click at [495, 436] on span "ULTRA TEE - BLACK Black" at bounding box center [495, 433] width 92 height 10
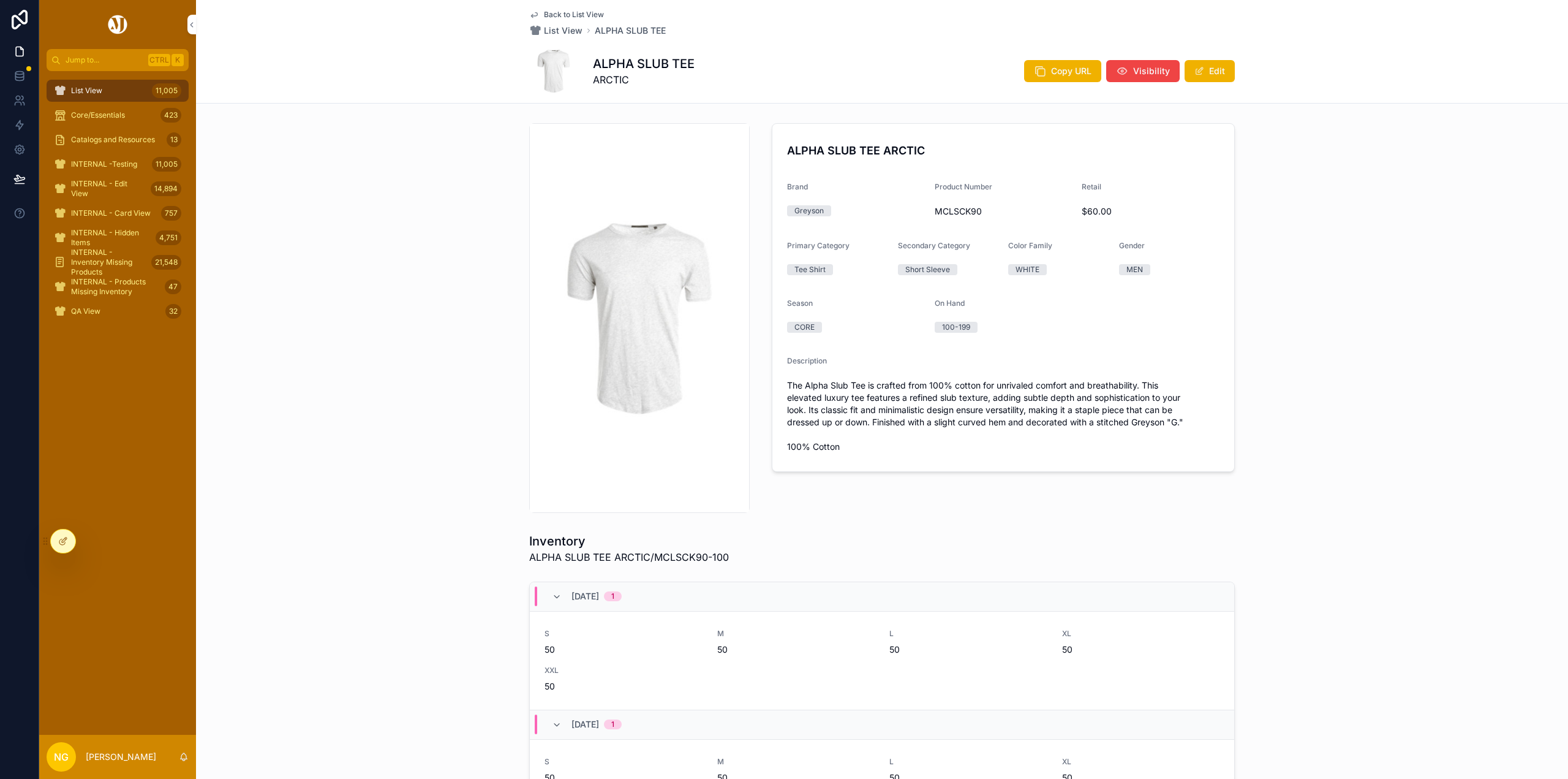
click at [647, 297] on img "scrollable content" at bounding box center [639, 318] width 219 height 219
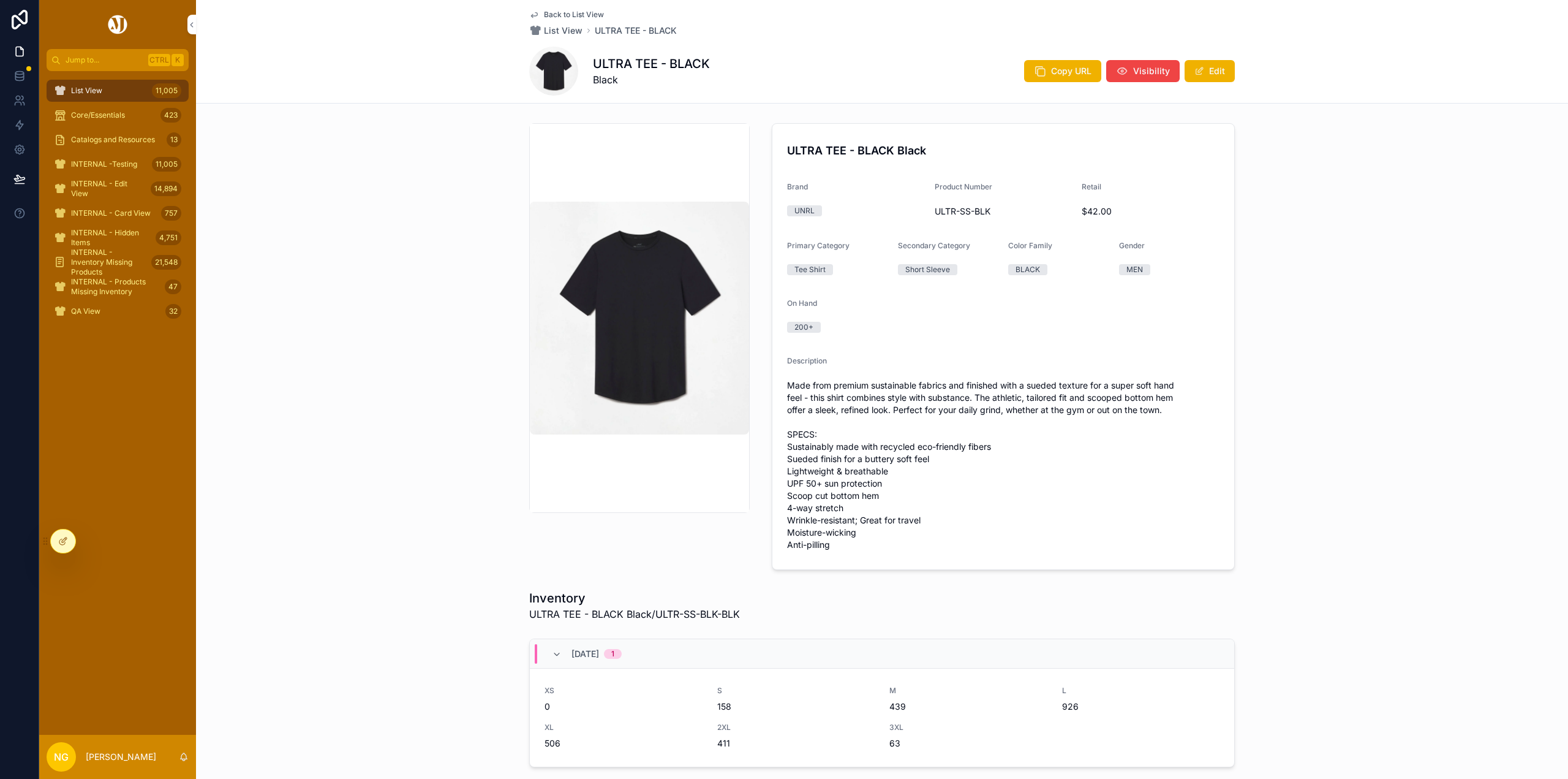
click at [1119, 409] on span "Made from premium sustainable fabrics and finished with a sueded texture for a …" at bounding box center [1003, 465] width 432 height 172
